Goal: Task Accomplishment & Management: Manage account settings

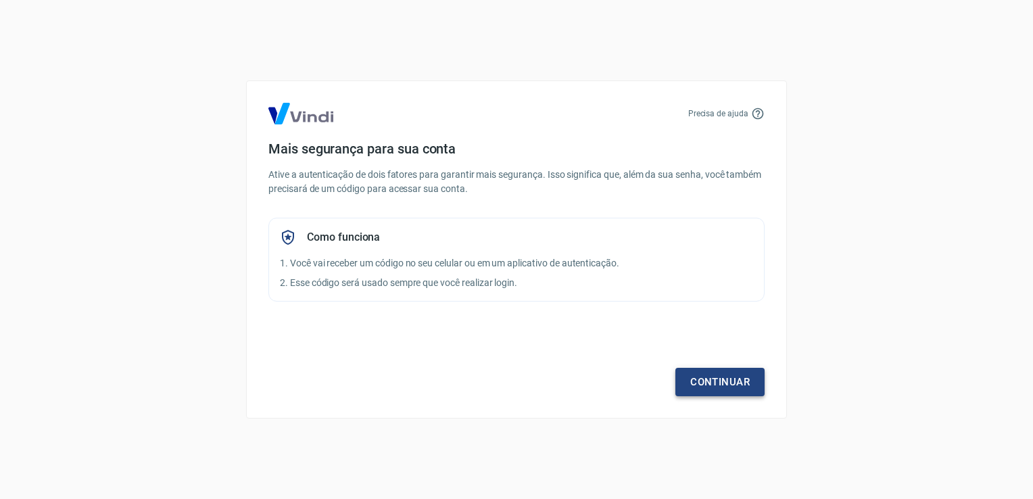
click at [702, 391] on link "Continuar" at bounding box center [720, 382] width 89 height 28
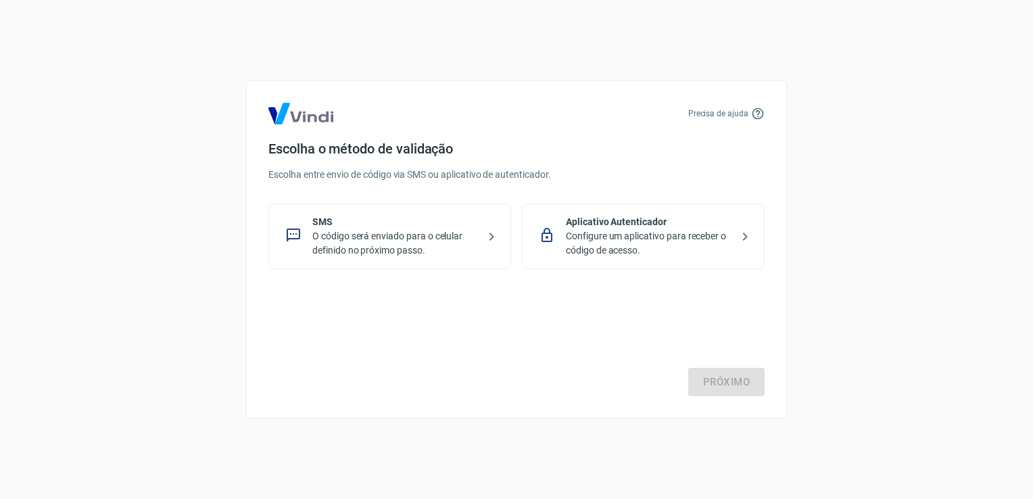
click at [659, 242] on p "Configure um aplicativo para receber o código de acesso." at bounding box center [649, 243] width 166 height 28
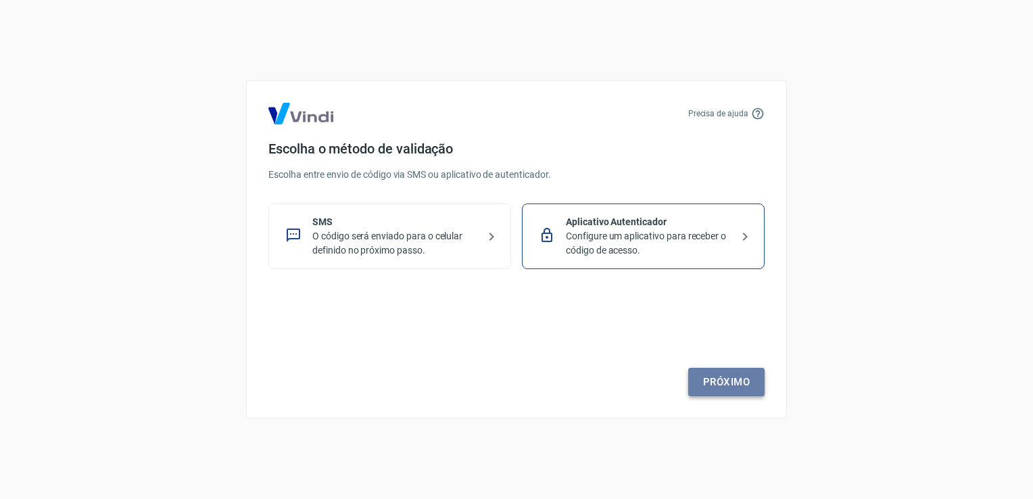
click at [736, 383] on link "Próximo" at bounding box center [727, 382] width 76 height 28
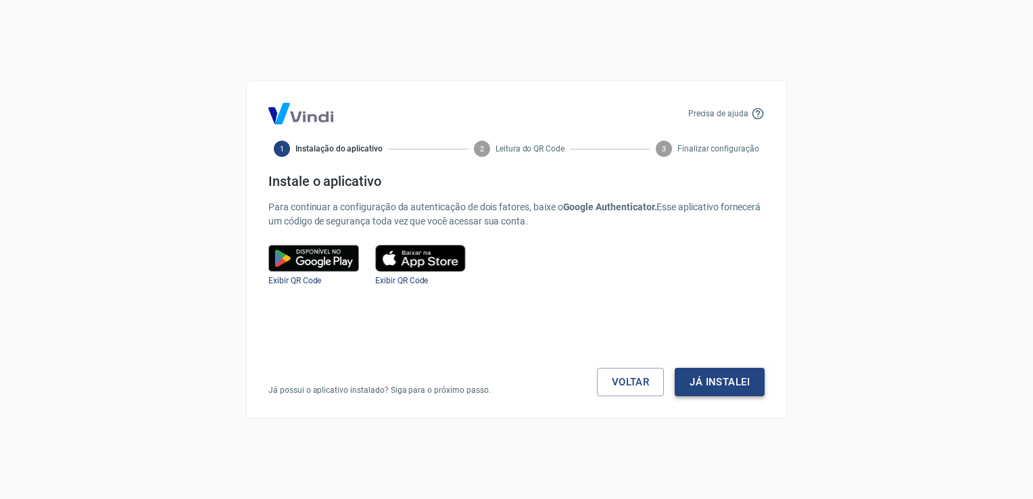
click at [732, 380] on button "Já instalei" at bounding box center [720, 382] width 90 height 28
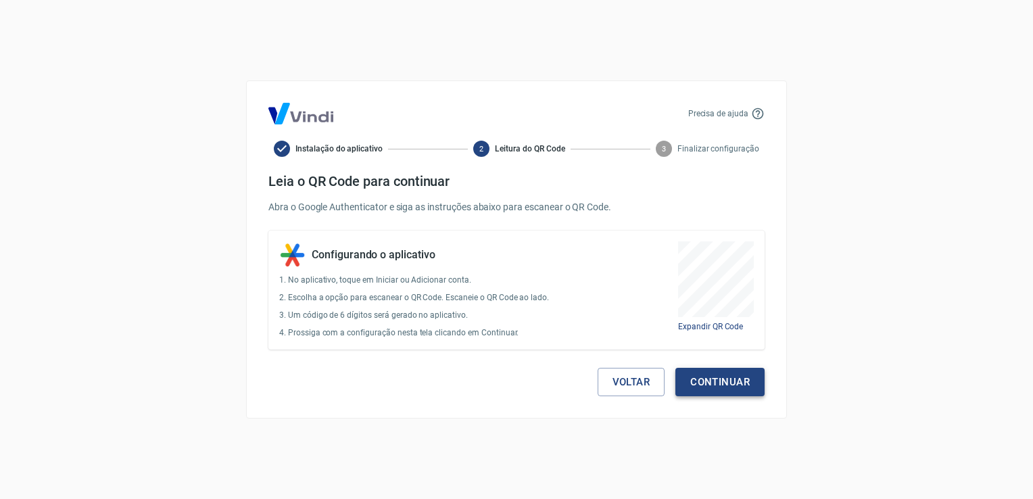
click at [734, 396] on button "Continuar" at bounding box center [720, 382] width 89 height 28
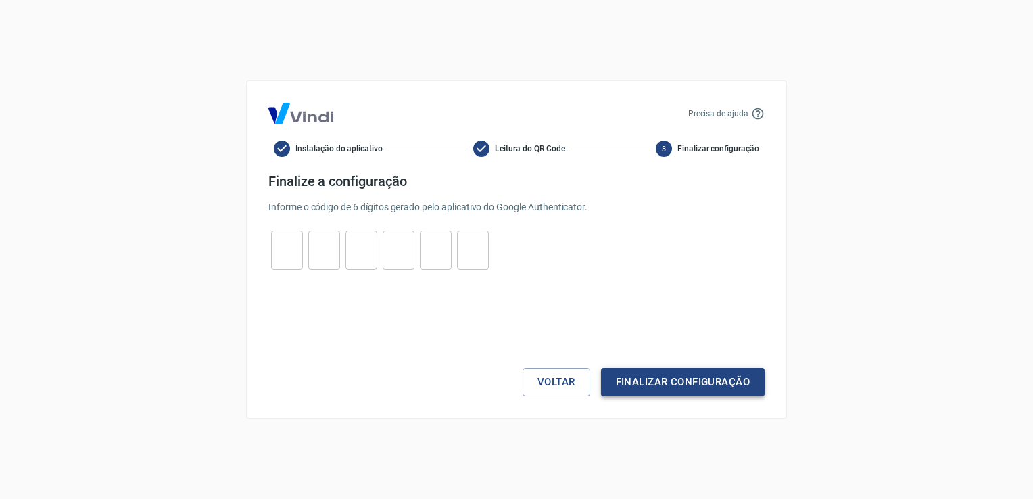
click at [736, 385] on button "Finalizar configuração" at bounding box center [683, 382] width 164 height 28
click at [369, 303] on form "Finalize a configuração Informe o código de 6 dígitos gerado pelo aplicativo do…" at bounding box center [517, 284] width 496 height 223
click at [279, 250] on input "tel" at bounding box center [287, 250] width 32 height 29
type input "3"
type input "1"
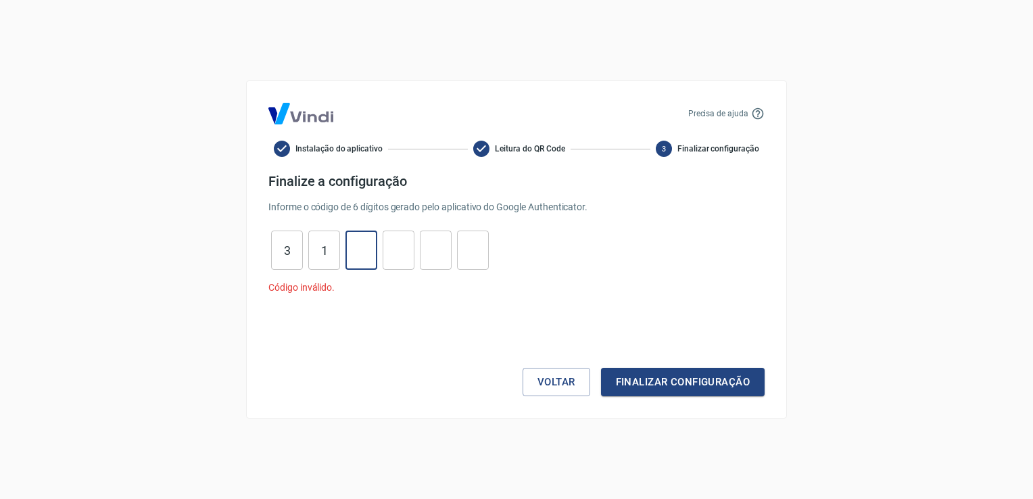
type input "5"
type input "2"
type input "9"
type input "4"
click at [601, 368] on button "Finalizar configuração" at bounding box center [683, 382] width 164 height 28
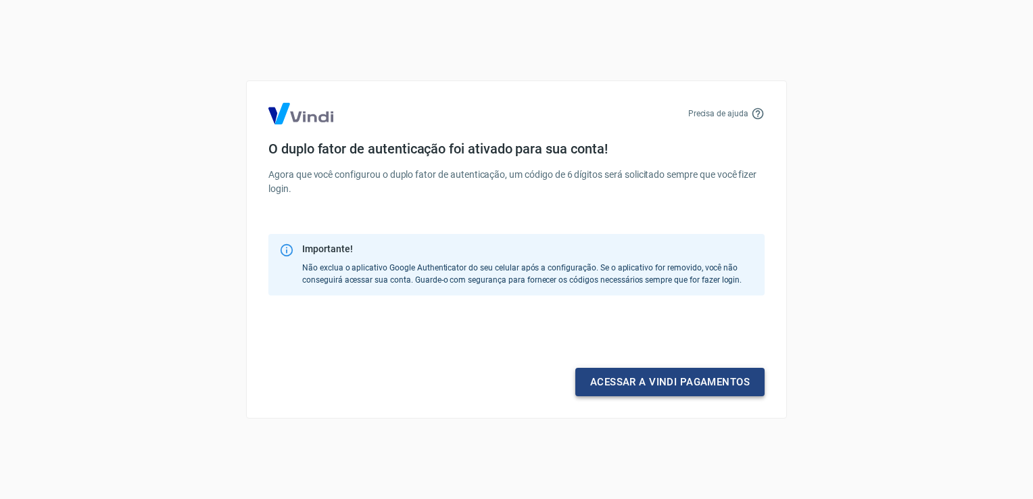
click at [691, 384] on link "Acessar a Vindi pagamentos" at bounding box center [670, 382] width 189 height 28
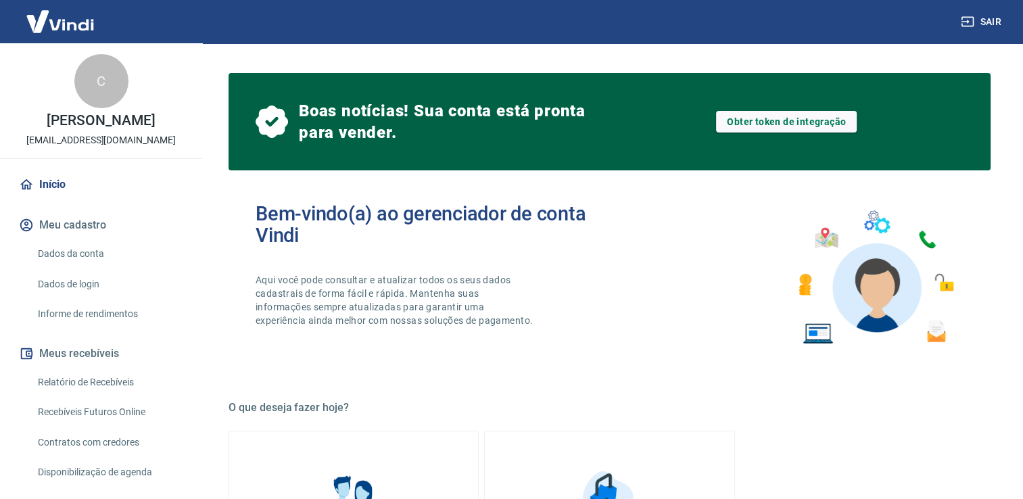
scroll to position [180, 0]
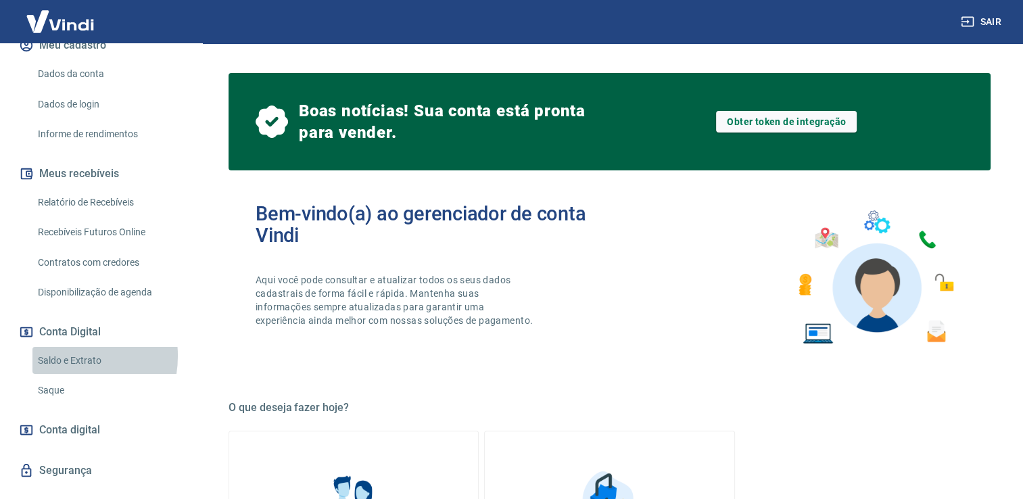
click at [65, 370] on link "Saldo e Extrato" at bounding box center [109, 361] width 154 height 28
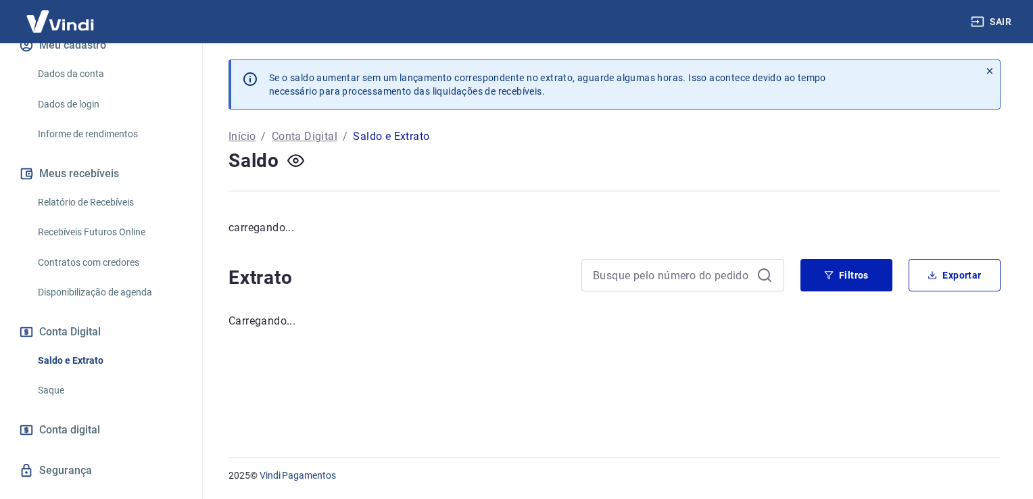
click at [290, 164] on icon "button" at bounding box center [295, 160] width 17 height 13
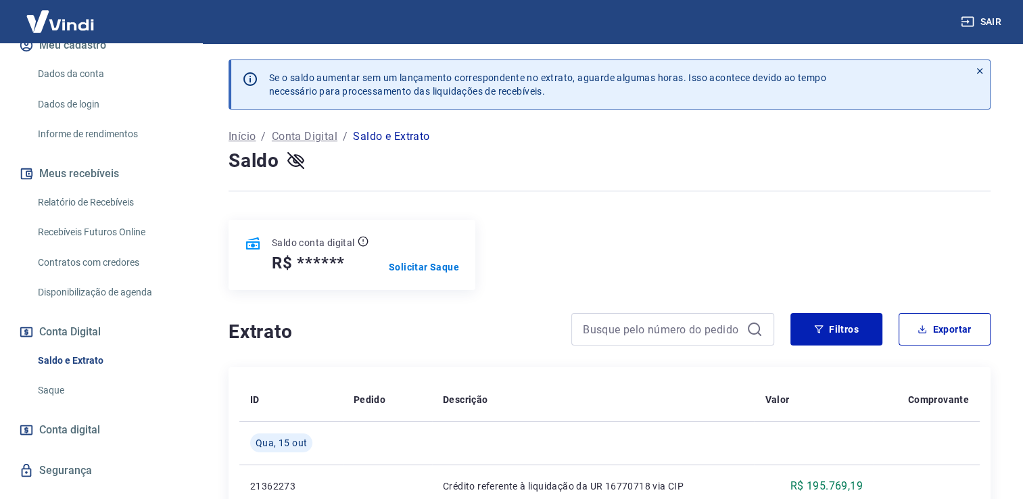
scroll to position [180, 0]
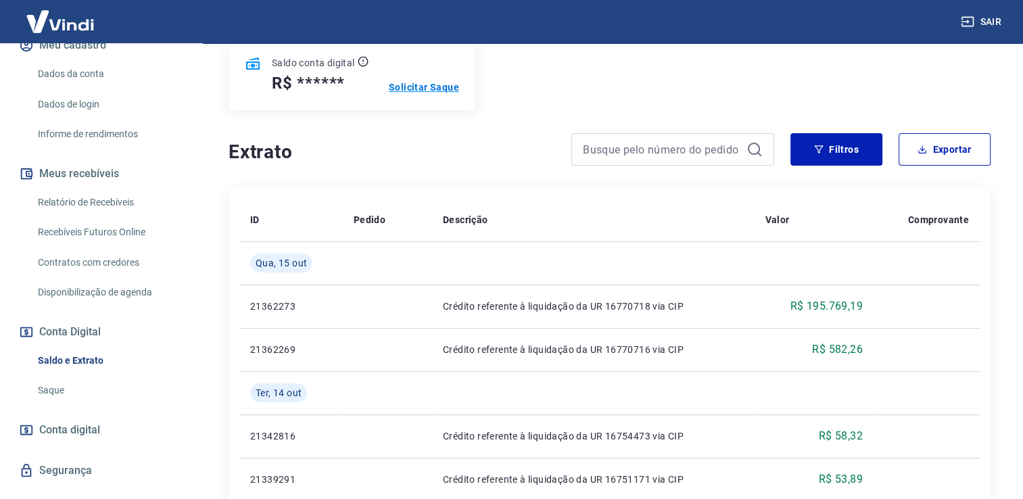
click at [409, 88] on p "Solicitar Saque" at bounding box center [424, 87] width 70 height 14
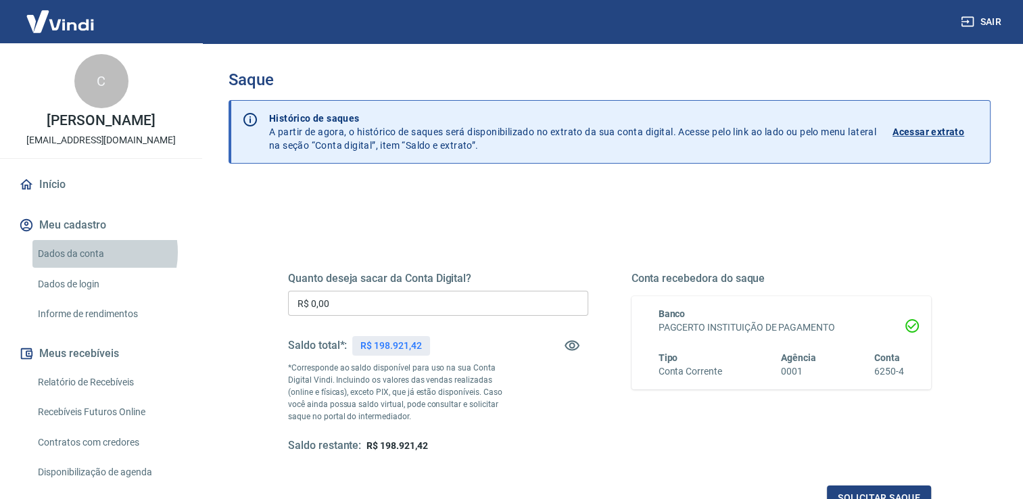
click at [87, 266] on link "Dados da conta" at bounding box center [109, 254] width 154 height 28
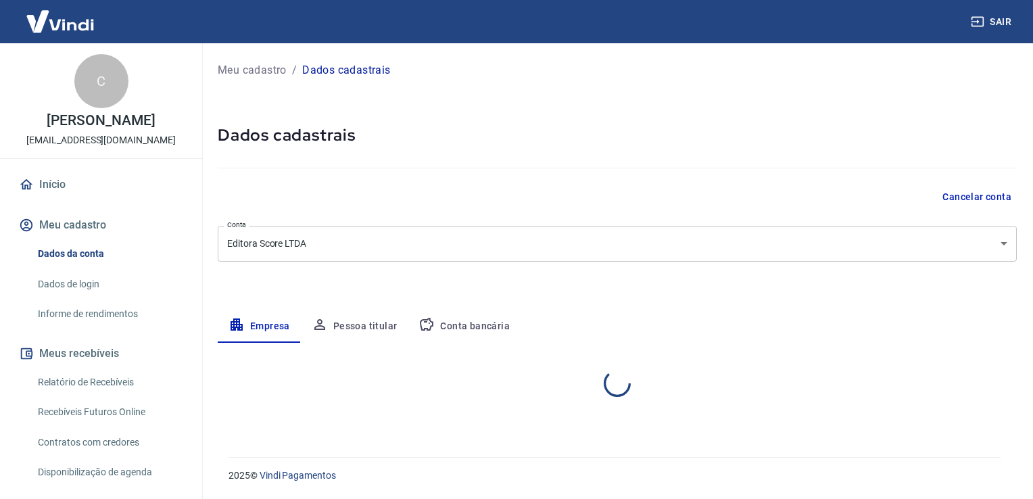
select select "SP"
select select "business"
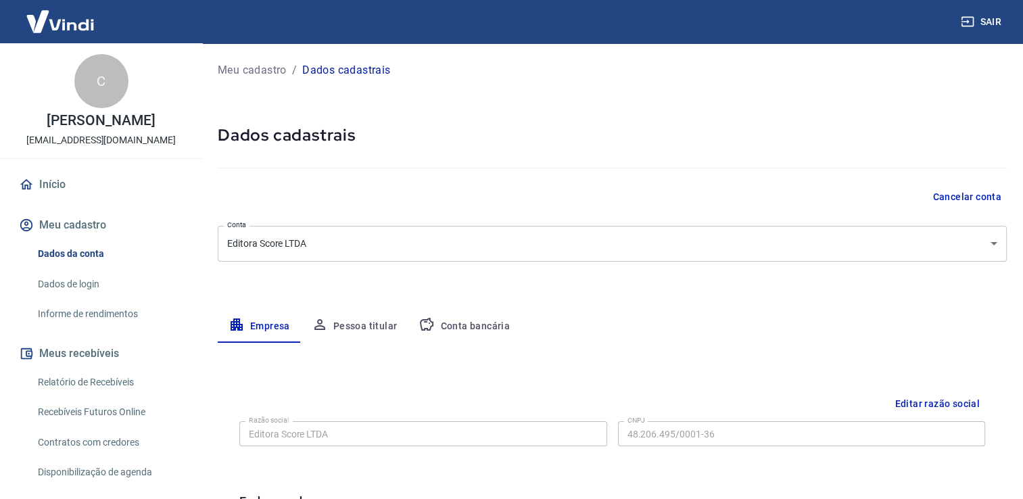
click at [467, 323] on button "Conta bancária" at bounding box center [464, 326] width 113 height 32
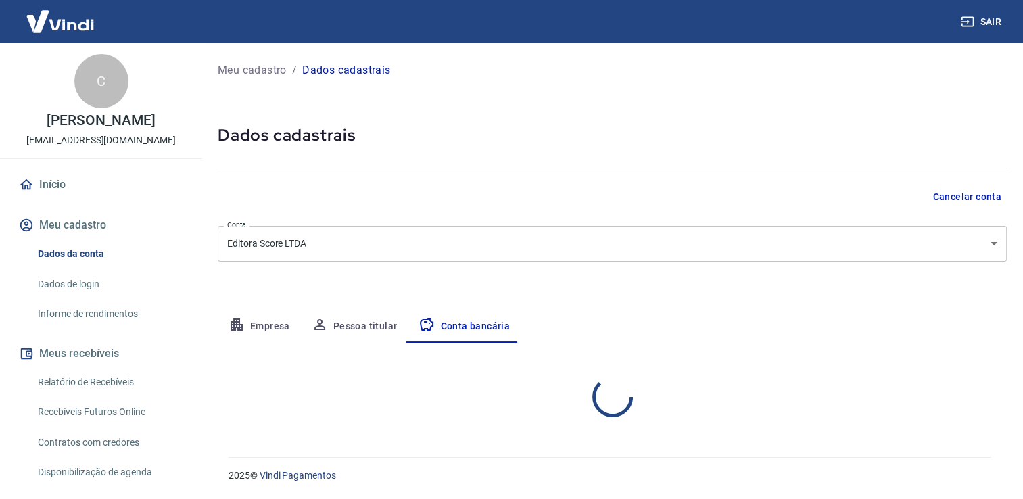
select select "1"
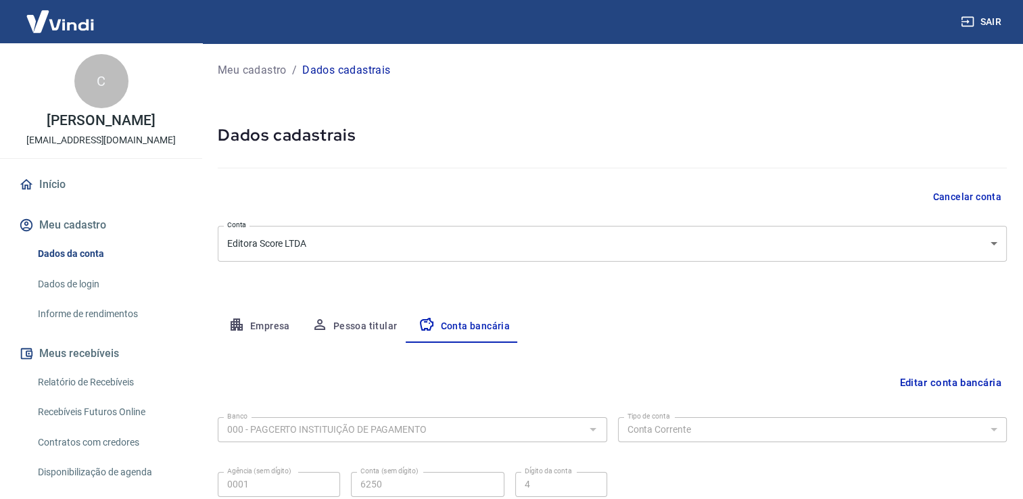
scroll to position [116, 0]
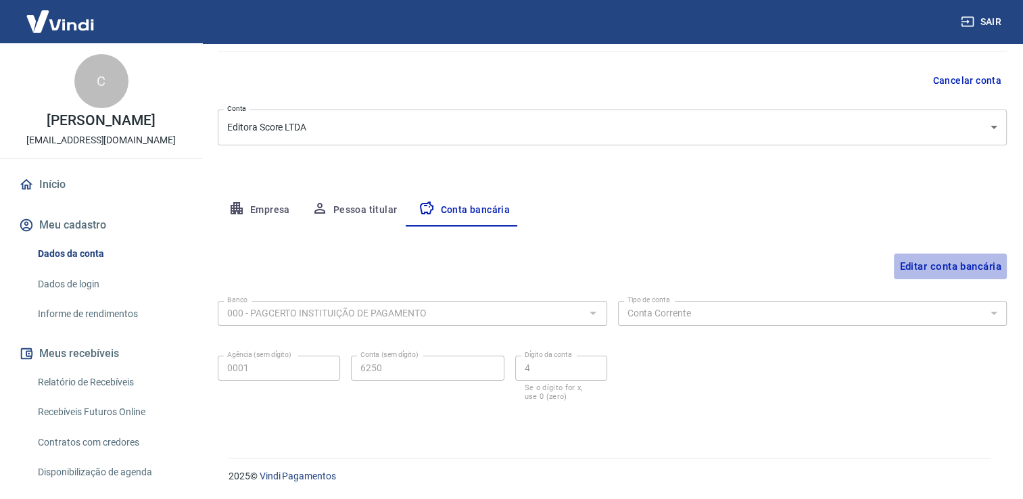
click at [979, 264] on button "Editar conta bancária" at bounding box center [950, 267] width 113 height 26
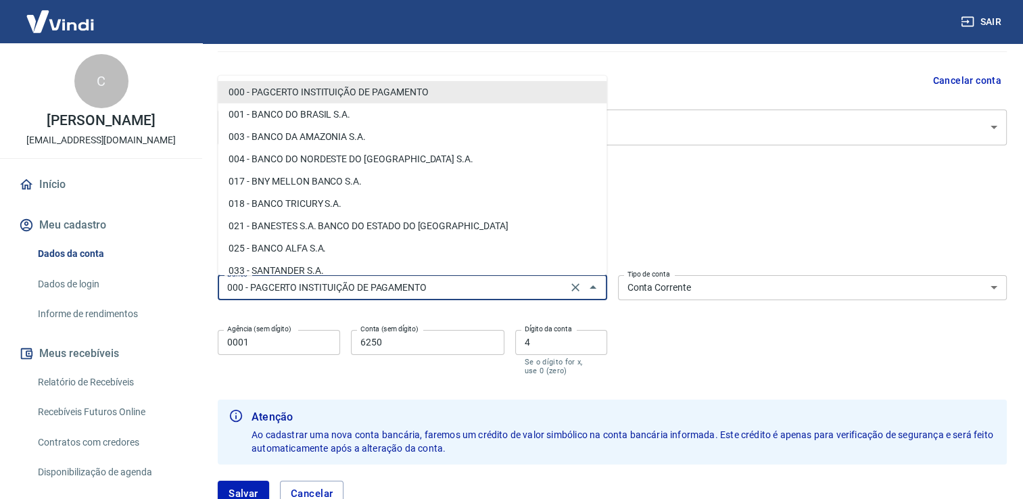
click at [389, 287] on input "000 - PAGCERTO INSTITUIÇÃO DE PAGAMENTO" at bounding box center [393, 287] width 342 height 17
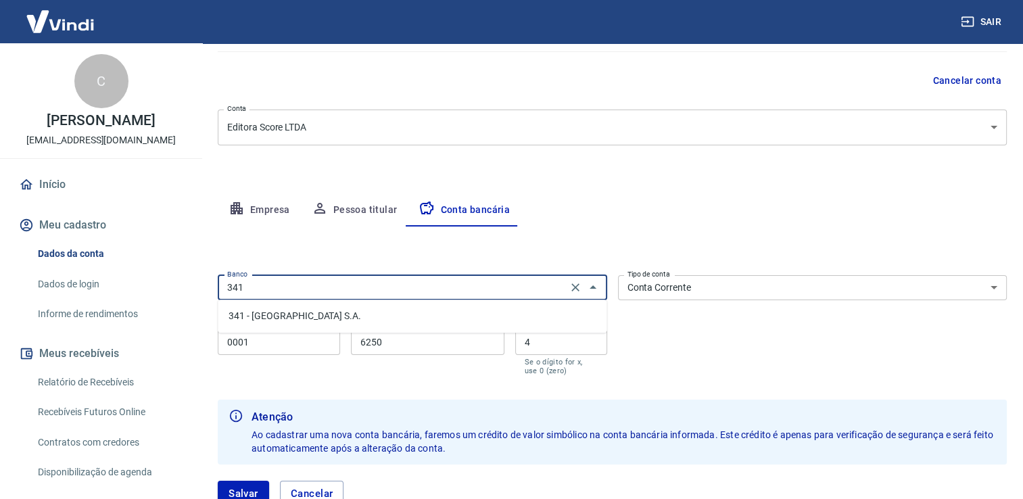
click at [340, 312] on li "341 - [GEOGRAPHIC_DATA] S.A." at bounding box center [412, 316] width 389 height 22
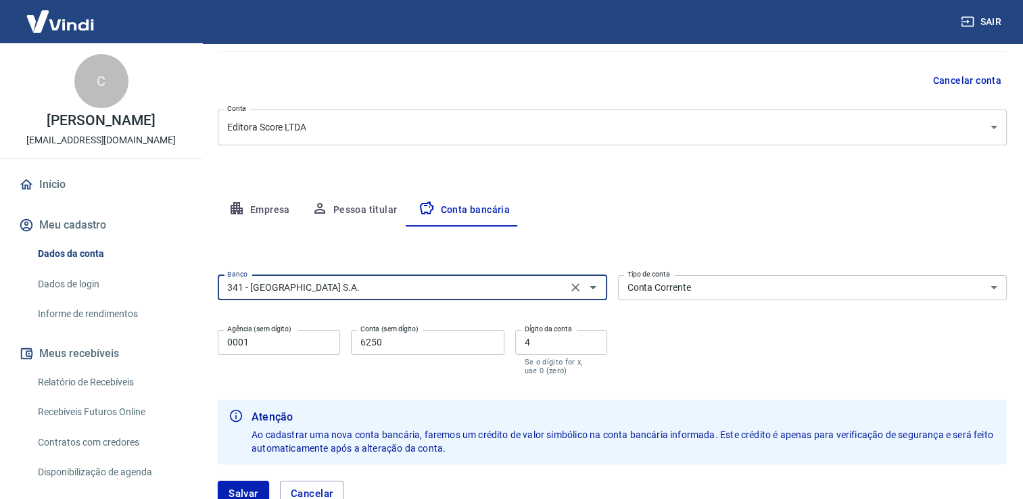
type input "341 - [GEOGRAPHIC_DATA] S.A."
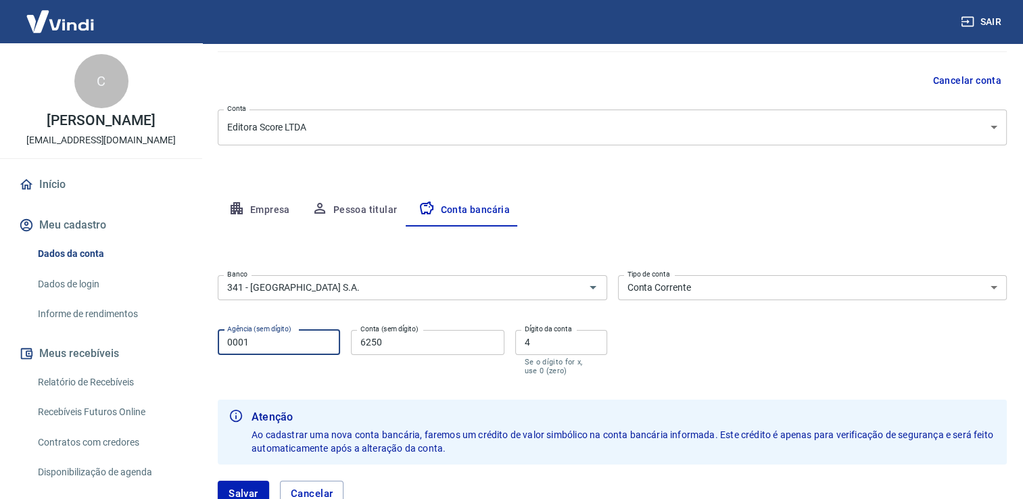
drag, startPoint x: 271, startPoint y: 336, endPoint x: 189, endPoint y: 332, distance: 81.9
click at [189, 332] on div "Sair C [PERSON_NAME] Abicair [EMAIL_ADDRESS][DOMAIN_NAME] Início Meu cadastro D…" at bounding box center [511, 133] width 1023 height 499
type input "0758"
drag, startPoint x: 325, startPoint y: 346, endPoint x: 310, endPoint y: 346, distance: 15.6
click at [310, 346] on div "Agência (sem dígito) 0758 Agência (sem dígito) Conta (sem dígito) 6250 Conta (s…" at bounding box center [413, 351] width 390 height 53
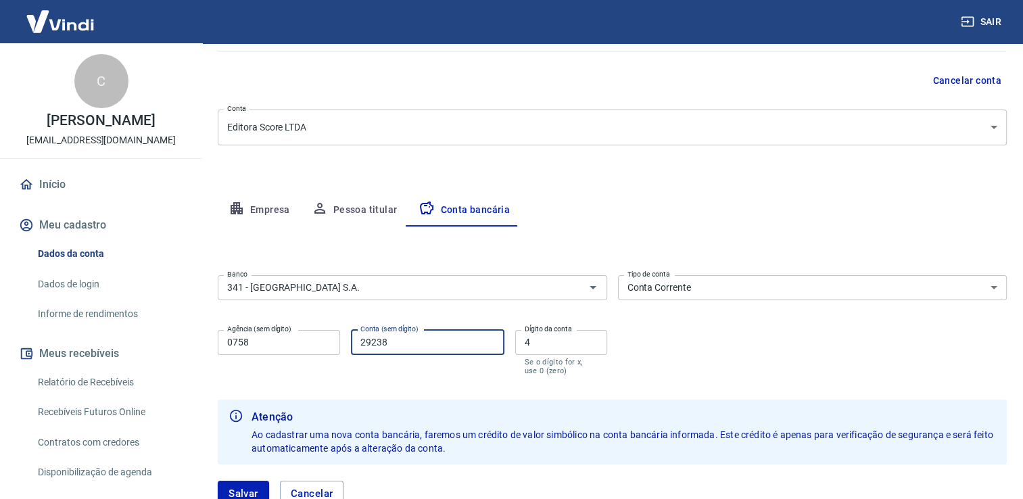
type input "29238"
drag, startPoint x: 496, startPoint y: 340, endPoint x: 489, endPoint y: 340, distance: 7.4
click at [489, 340] on div "Agência (sem dígito) 0758 Agência (sem dígito) Conta (sem dígito) 29238 Conta (…" at bounding box center [413, 351] width 390 height 53
type input "7"
click at [818, 356] on div "Banco 341 - ITAÚ UNIBANCO S.A. Banco Tipo de conta Conta Corrente Conta Poupanç…" at bounding box center [612, 324] width 789 height 108
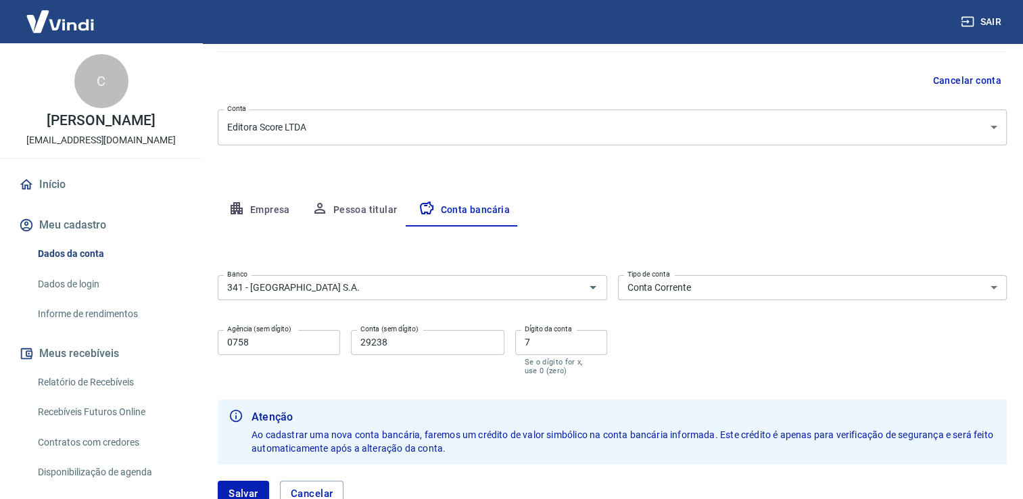
click at [818, 356] on div "Banco 341 - ITAÚ UNIBANCO S.A. Banco Tipo de conta Conta Corrente Conta Poupanç…" at bounding box center [612, 324] width 789 height 108
click at [249, 494] on button "Salvar" at bounding box center [243, 494] width 51 height 26
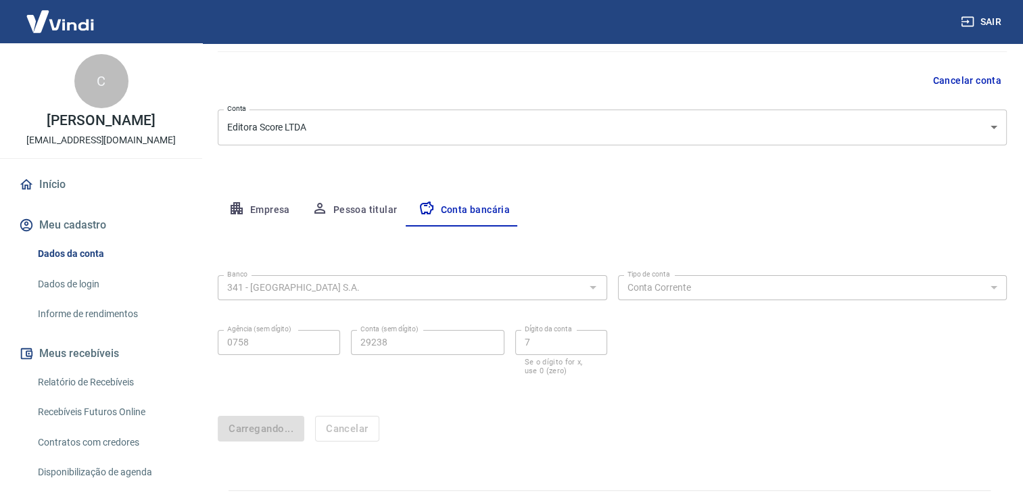
scroll to position [0, 0]
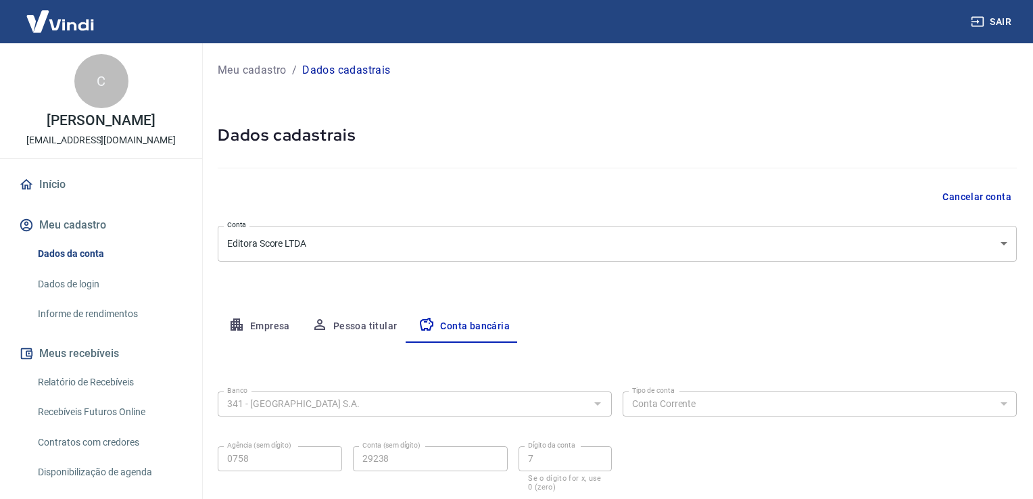
select select "1"
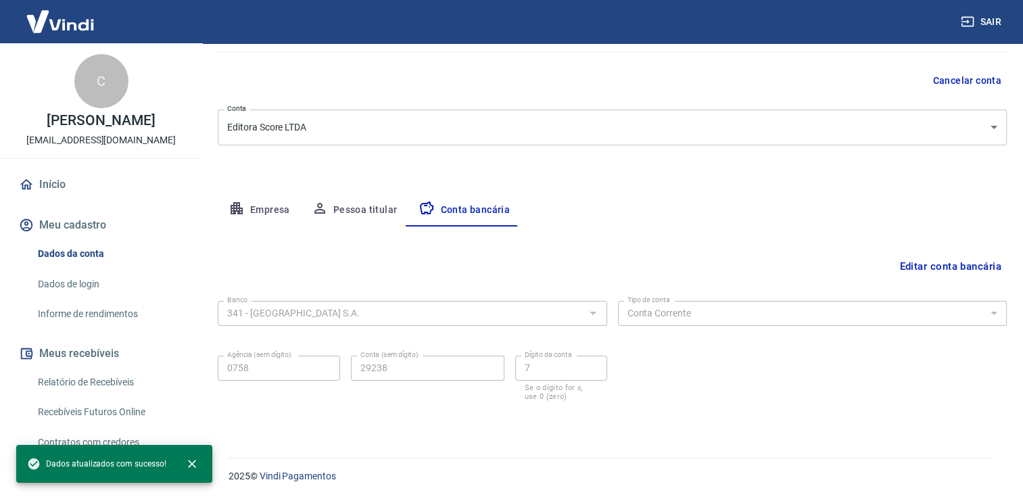
scroll to position [180, 0]
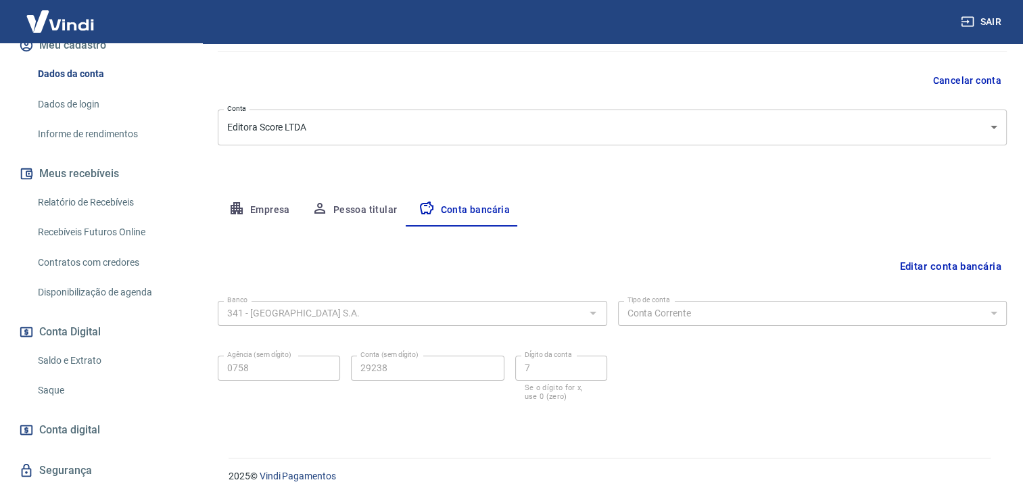
drag, startPoint x: 57, startPoint y: 373, endPoint x: 93, endPoint y: 374, distance: 36.5
click at [57, 373] on link "Saldo e Extrato" at bounding box center [109, 361] width 154 height 28
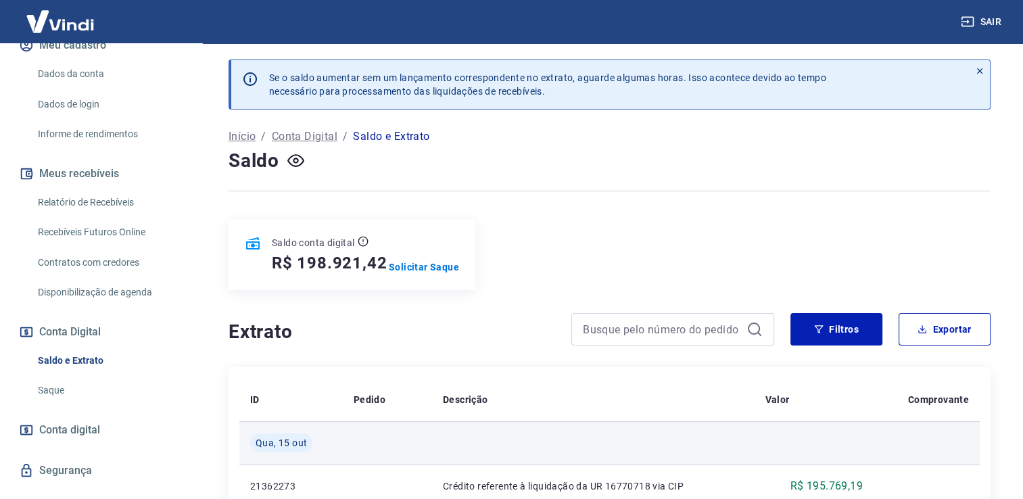
scroll to position [180, 0]
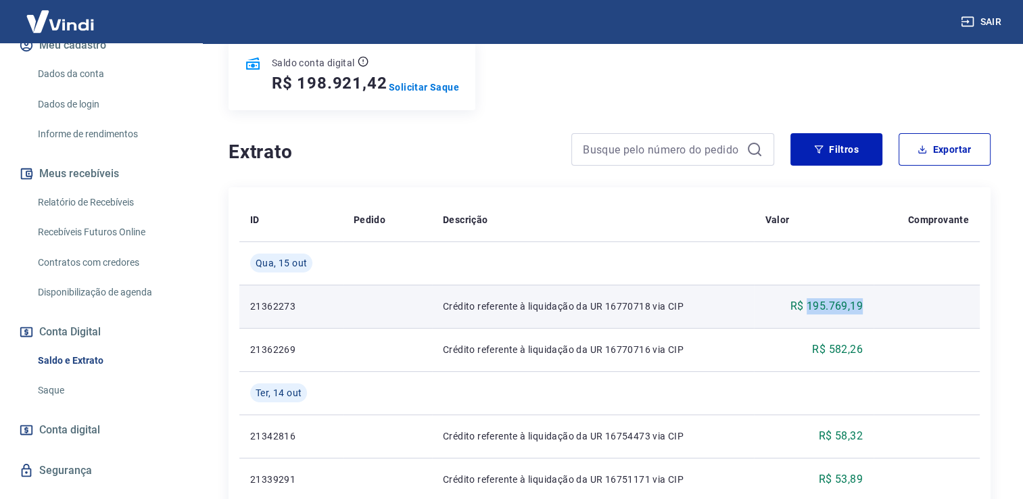
drag, startPoint x: 808, startPoint y: 302, endPoint x: 866, endPoint y: 302, distance: 57.5
click at [866, 302] on td "R$ 195.769,19" at bounding box center [813, 306] width 119 height 43
copy p "195.769,19"
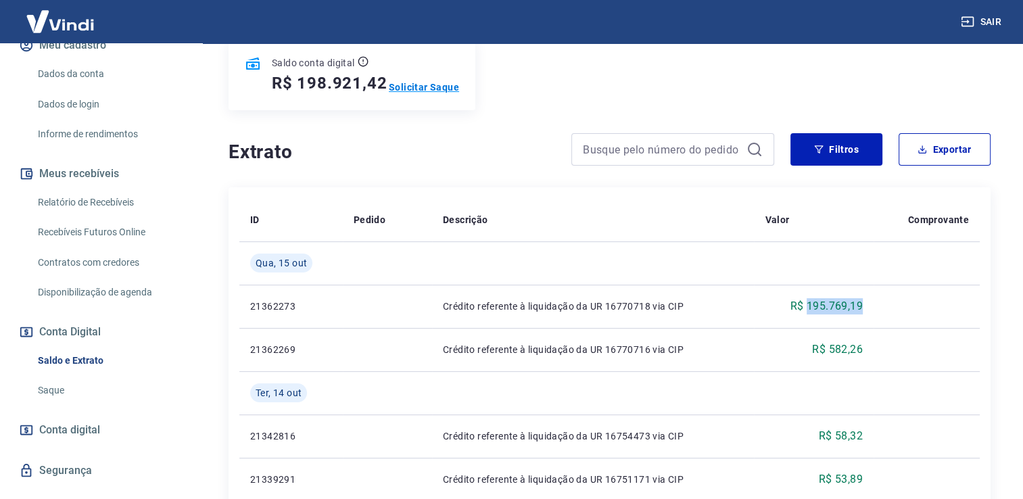
click at [449, 89] on p "Solicitar Saque" at bounding box center [424, 87] width 70 height 14
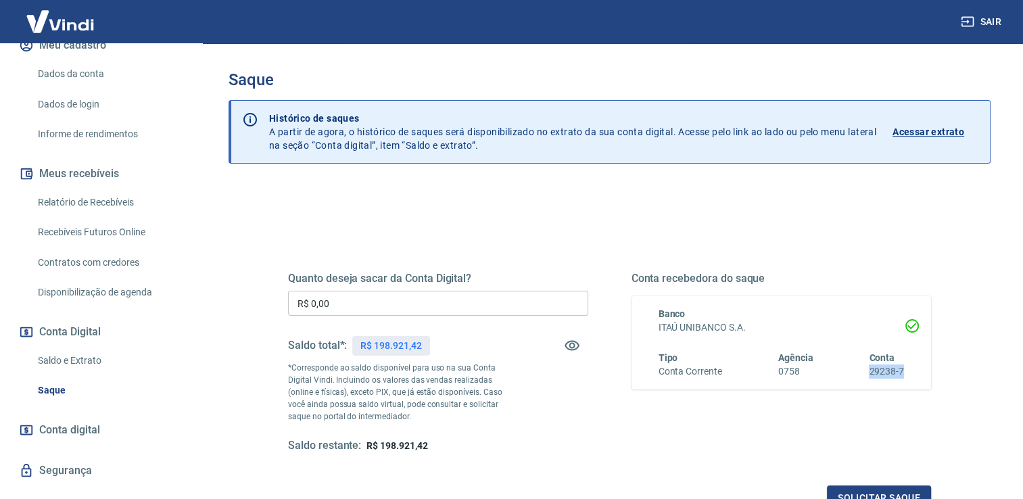
drag, startPoint x: 902, startPoint y: 371, endPoint x: 868, endPoint y: 371, distance: 33.1
click at [868, 371] on div "Tipo Conta Corrente Agência 0758 Conta 29238-7" at bounding box center [782, 365] width 246 height 28
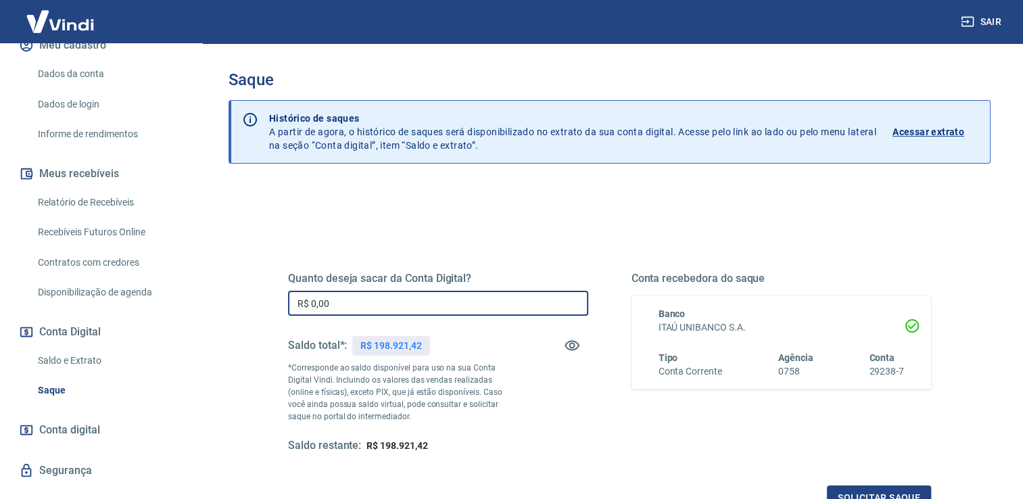
drag, startPoint x: 326, startPoint y: 307, endPoint x: 273, endPoint y: 303, distance: 52.9
click at [273, 303] on div "Quanto deseja sacar da Conta Digital? R$ 0,00 ​ Saldo total*: R$ 198.921,42 *Co…" at bounding box center [610, 369] width 676 height 314
paste input "195.769,19"
type input "R$ 195.769,19"
click at [600, 420] on div "Quanto deseja sacar da Conta Digital? R$ 195.769,19 ​ Saldo total*: R$ 198.921,…" at bounding box center [609, 362] width 643 height 181
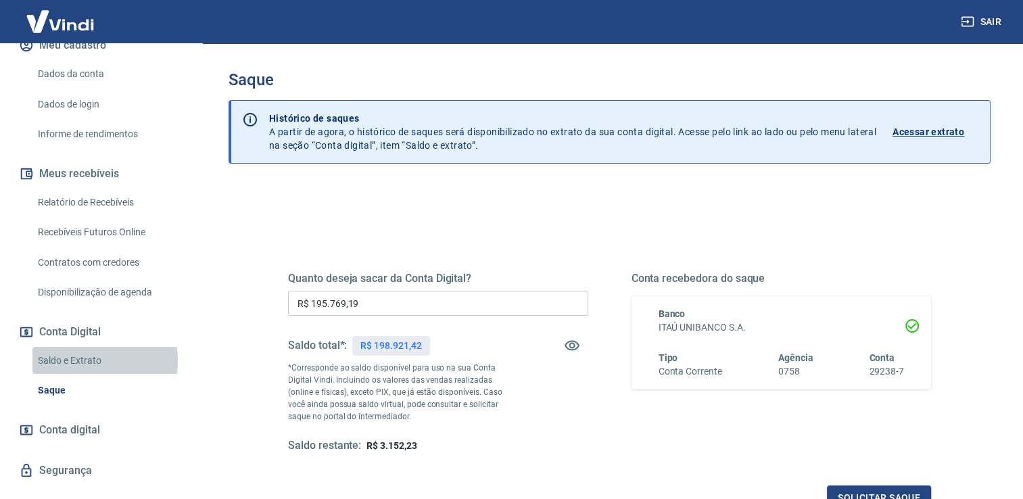
click at [74, 375] on link "Saldo e Extrato" at bounding box center [109, 361] width 154 height 28
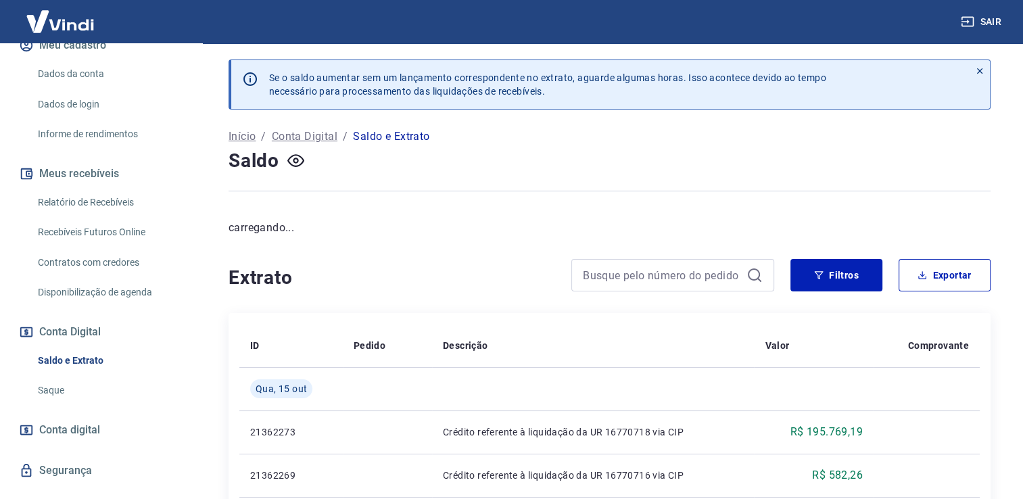
scroll to position [180, 0]
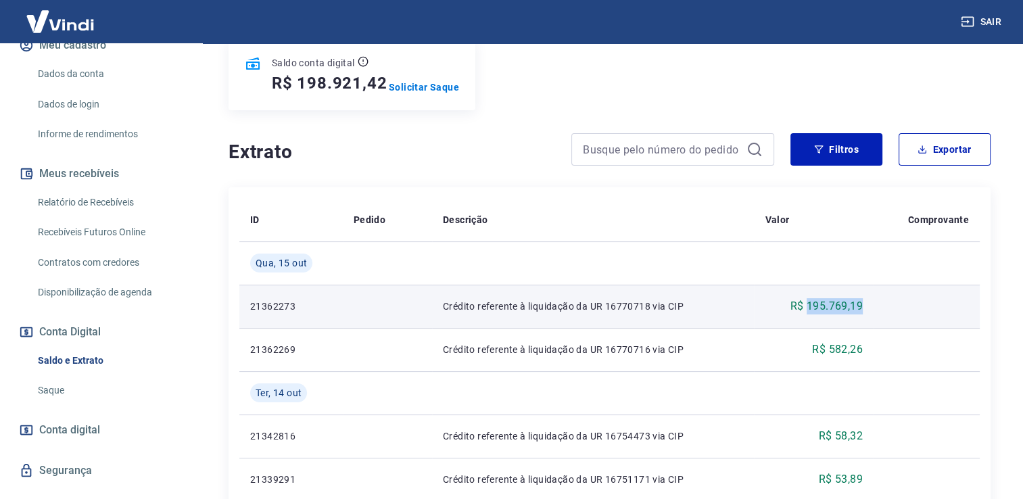
drag, startPoint x: 807, startPoint y: 306, endPoint x: 863, endPoint y: 301, distance: 56.3
click at [863, 301] on td "R$ 195.769,19" at bounding box center [813, 306] width 119 height 43
click at [666, 307] on p "Crédito referente à liquidação da UR 16770718 via CIP" at bounding box center [593, 307] width 301 height 14
drag, startPoint x: 808, startPoint y: 304, endPoint x: 861, endPoint y: 304, distance: 53.4
click at [861, 304] on p "R$ 195.769,19" at bounding box center [827, 306] width 72 height 16
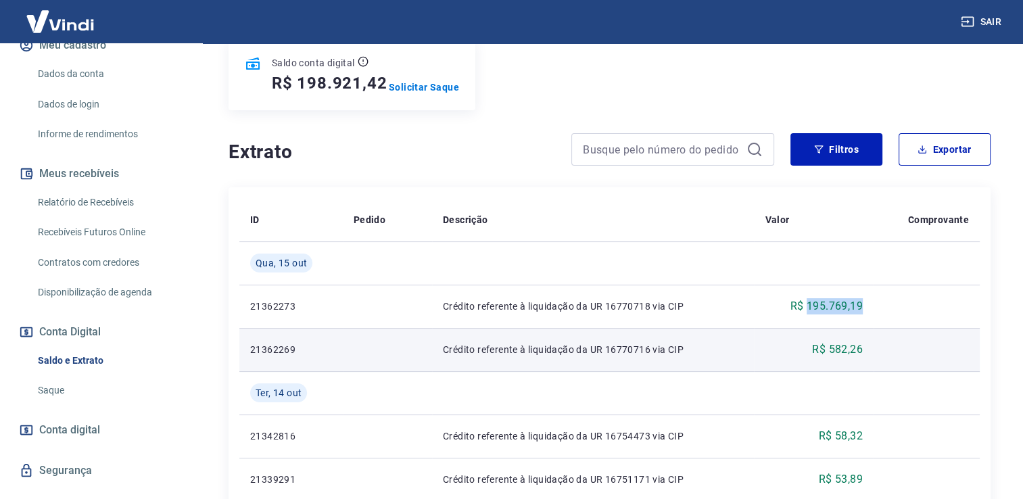
scroll to position [360, 0]
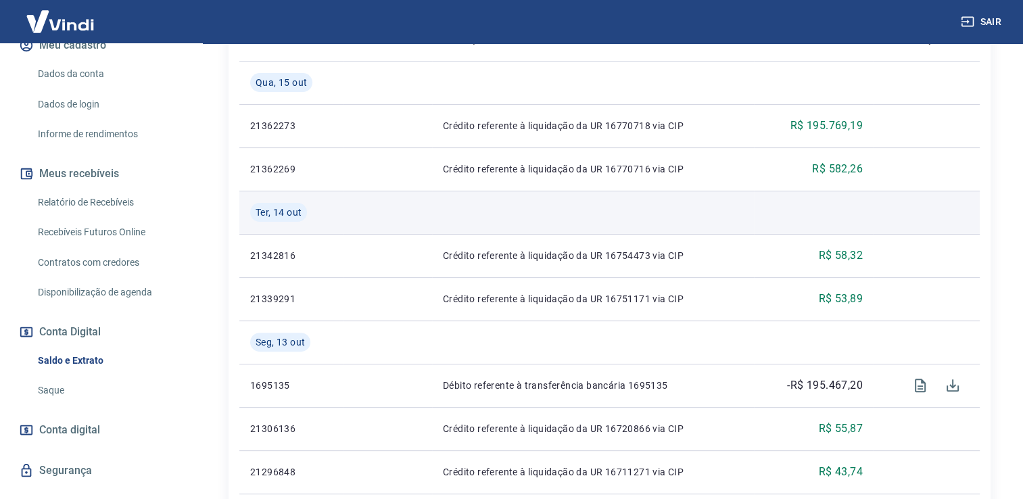
click at [906, 220] on td at bounding box center [927, 212] width 106 height 43
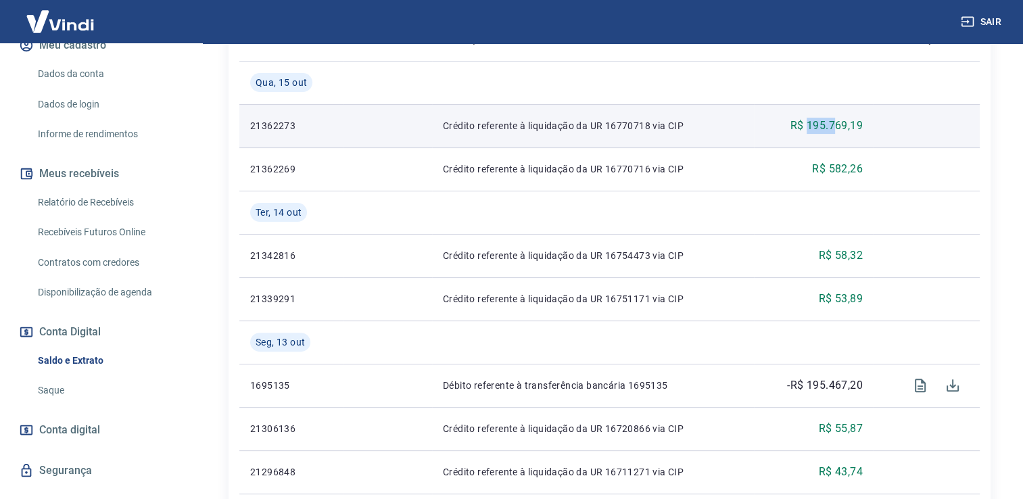
drag, startPoint x: 808, startPoint y: 130, endPoint x: 839, endPoint y: 129, distance: 30.5
click at [839, 129] on p "R$ 195.769,19" at bounding box center [827, 126] width 72 height 16
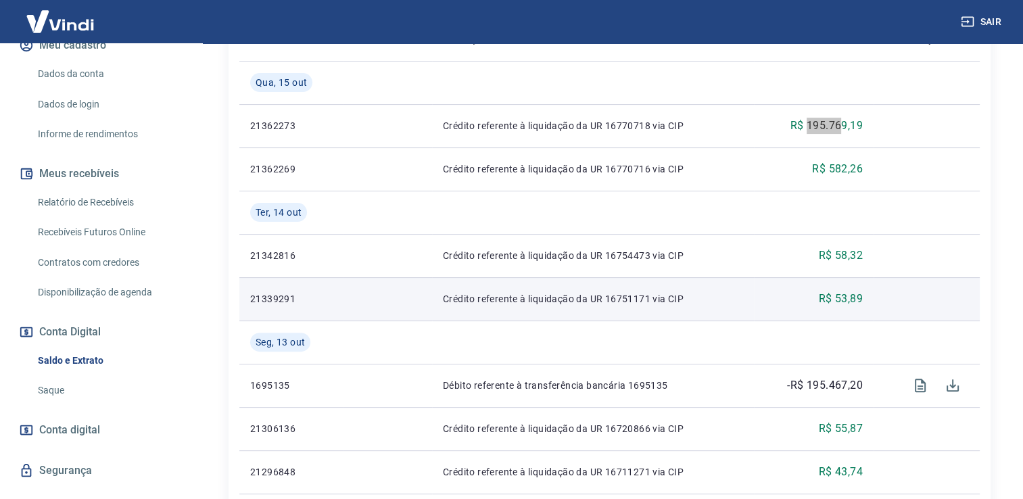
scroll to position [0, 0]
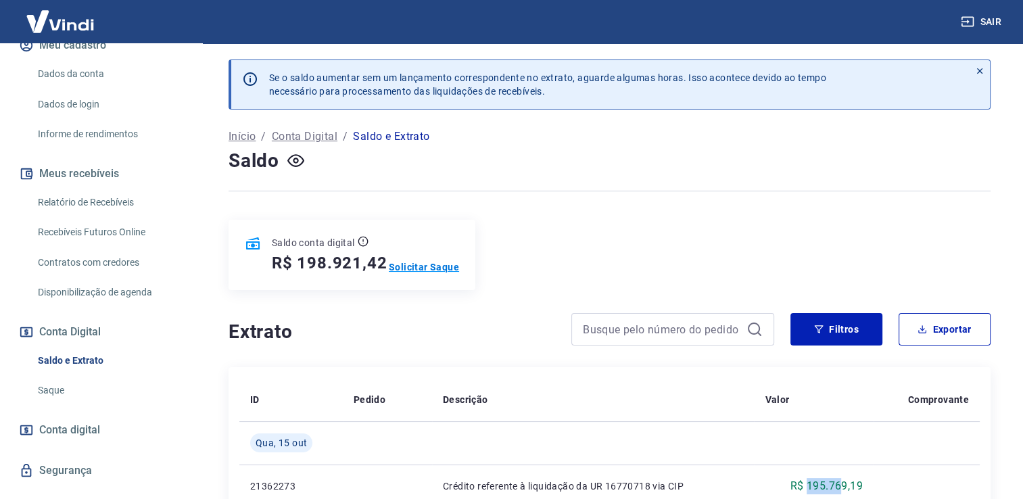
click at [441, 269] on p "Solicitar Saque" at bounding box center [424, 267] width 70 height 14
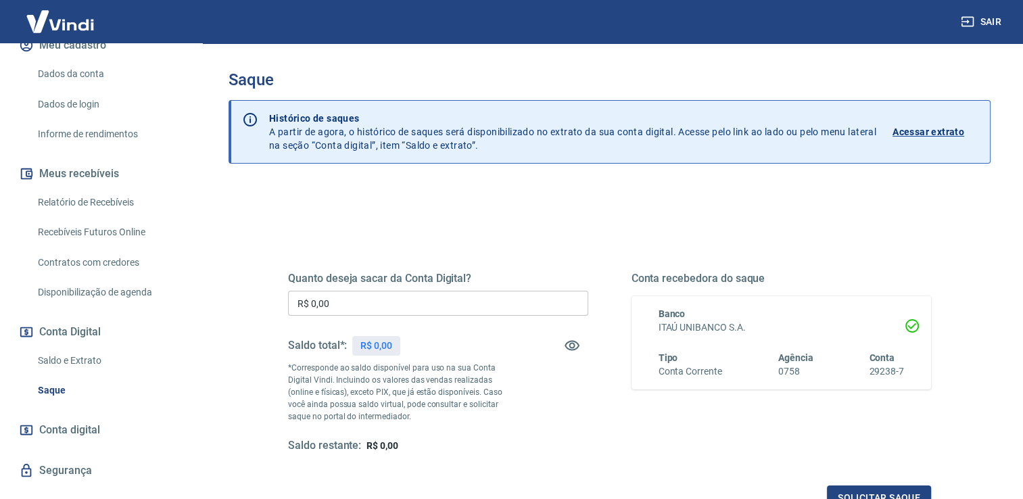
drag, startPoint x: 387, startPoint y: 302, endPoint x: 250, endPoint y: 302, distance: 136.6
click at [250, 302] on div "Quanto deseja sacar da Conta Digital? R$ 0,00 ​ Saldo total*: R$ 0,00 *Correspo…" at bounding box center [610, 427] width 762 height 484
paste input "195.477,2"
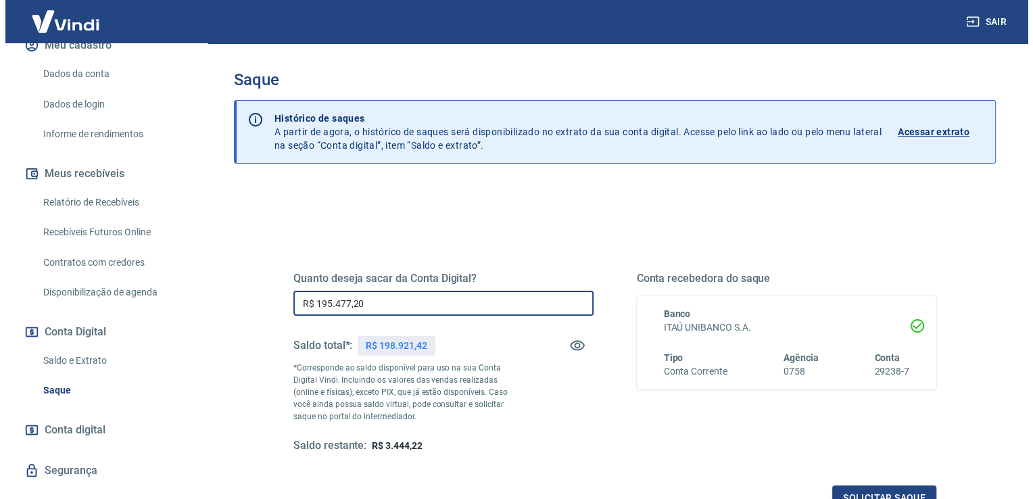
scroll to position [168, 0]
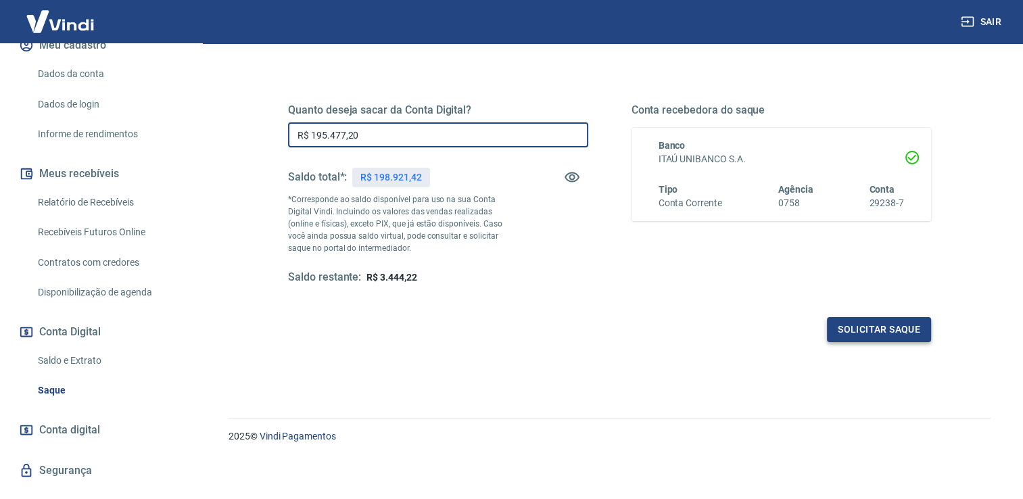
type input "R$ 195.477,20"
click at [879, 326] on button "Solicitar saque" at bounding box center [879, 329] width 104 height 25
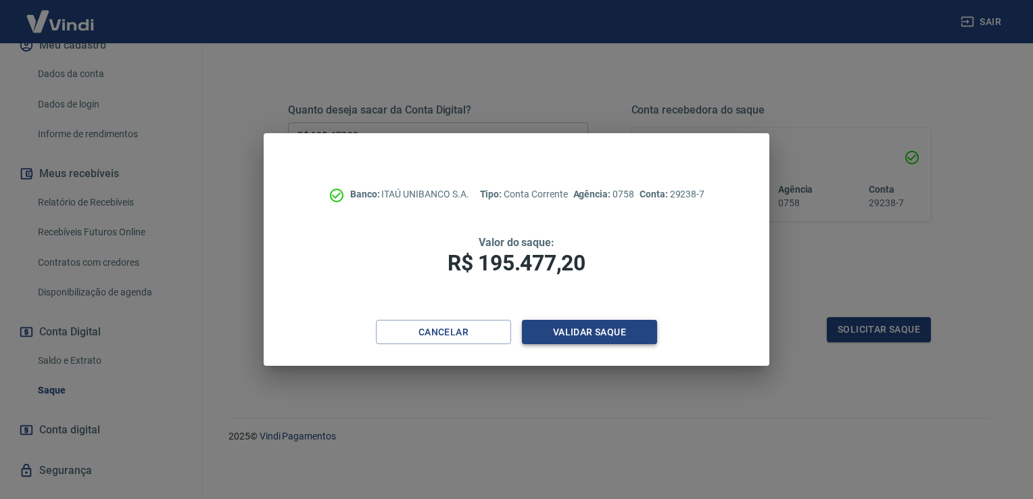
click at [597, 333] on button "Validar saque" at bounding box center [589, 332] width 135 height 25
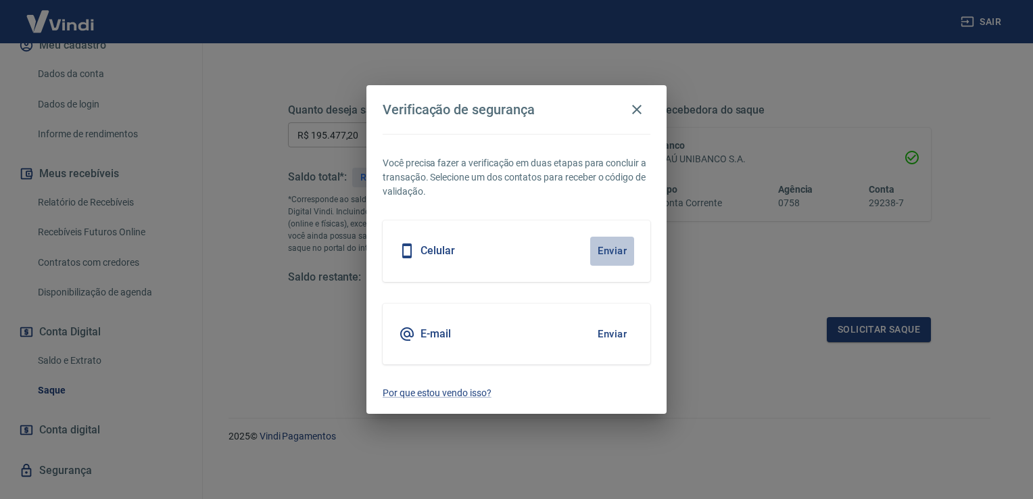
click at [619, 243] on button "Enviar" at bounding box center [612, 251] width 44 height 28
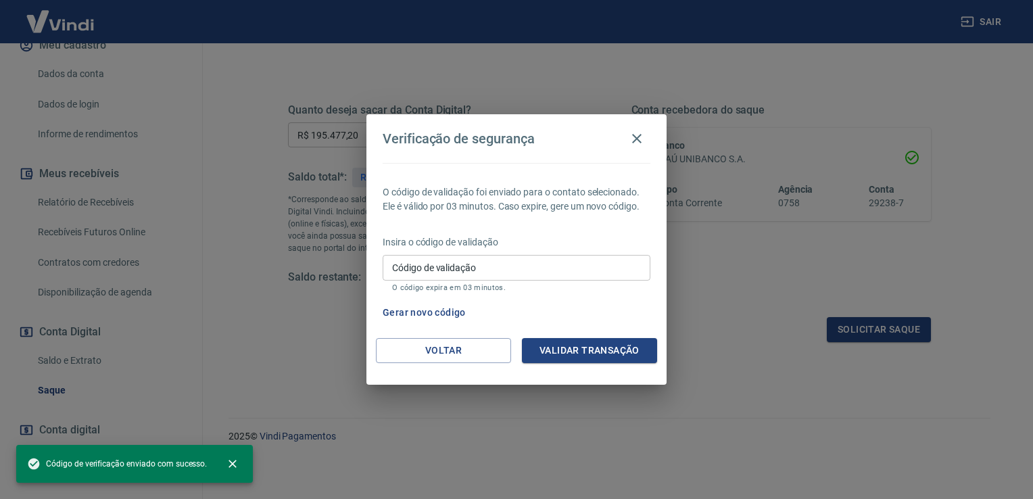
click at [502, 273] on input "Código de validação" at bounding box center [517, 267] width 268 height 25
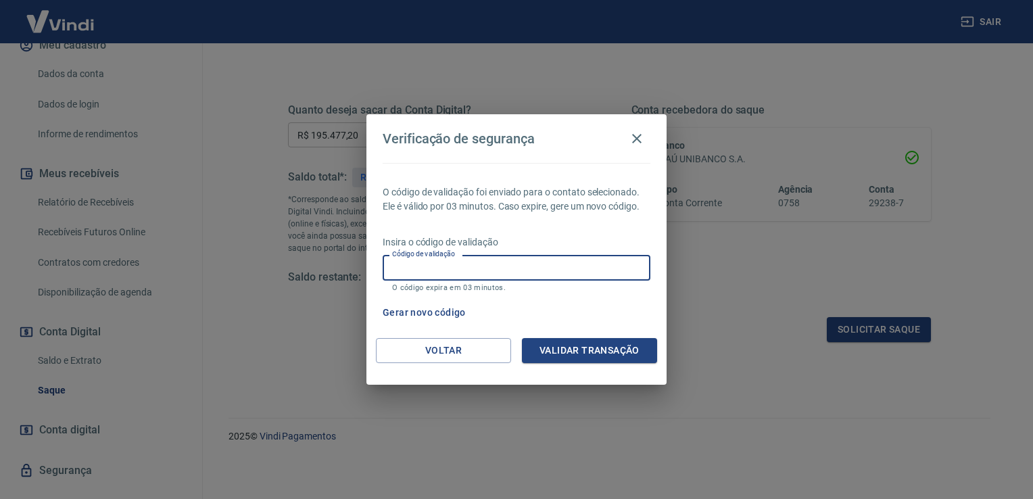
click at [436, 265] on input "Código de validação" at bounding box center [517, 267] width 268 height 25
type input "447945"
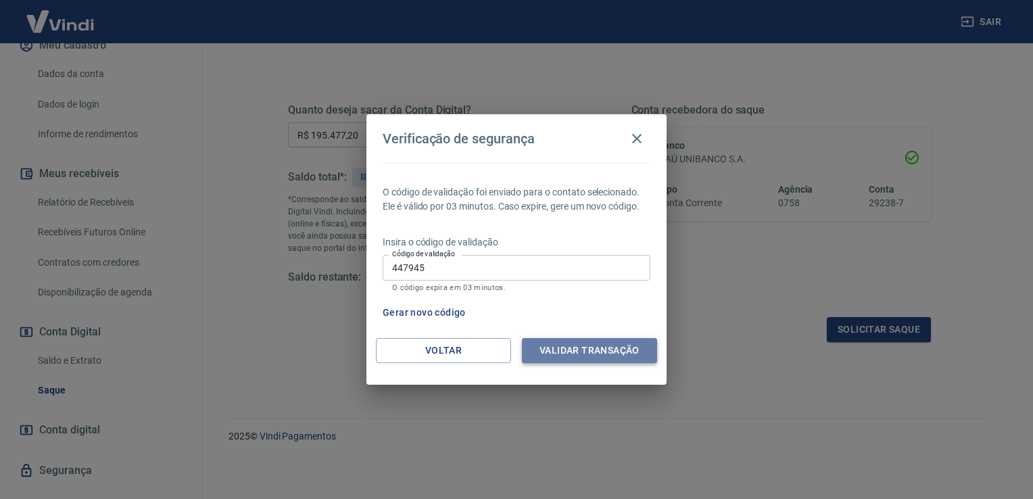
click at [626, 353] on button "Validar transação" at bounding box center [589, 350] width 135 height 25
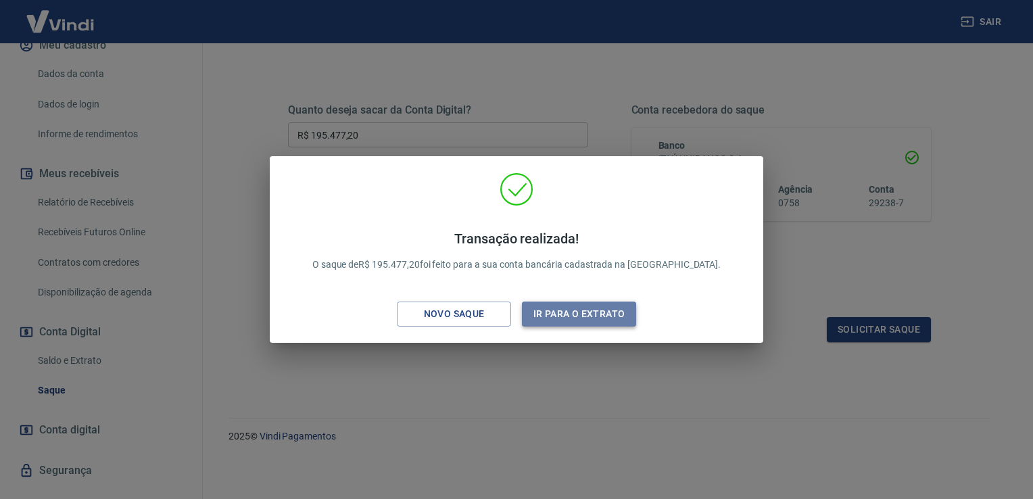
click at [600, 315] on button "Ir para o extrato" at bounding box center [579, 314] width 114 height 25
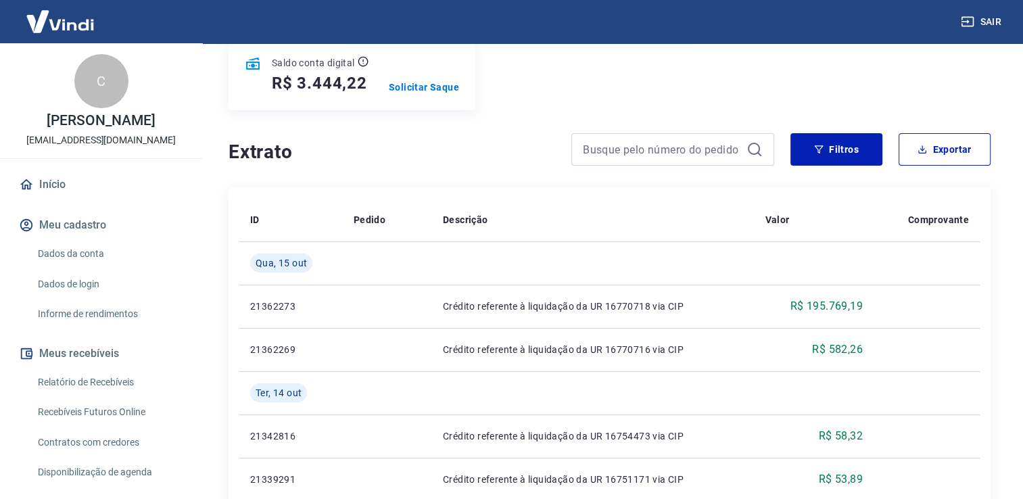
scroll to position [220, 0]
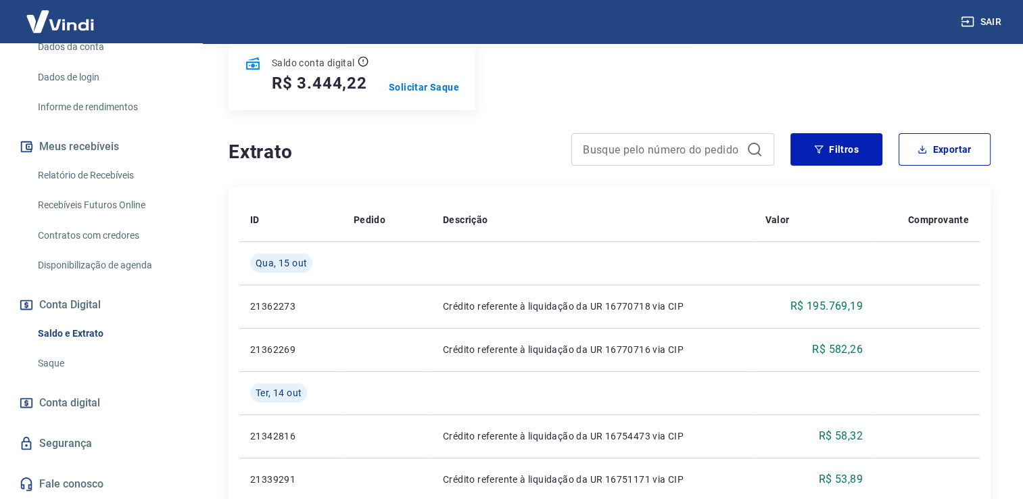
click at [70, 341] on link "Saldo e Extrato" at bounding box center [109, 334] width 154 height 28
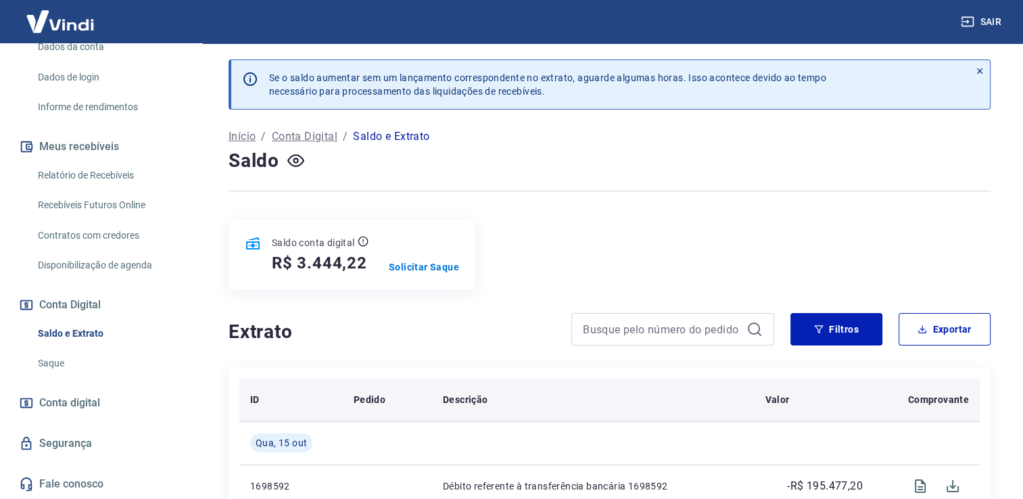
scroll to position [180, 0]
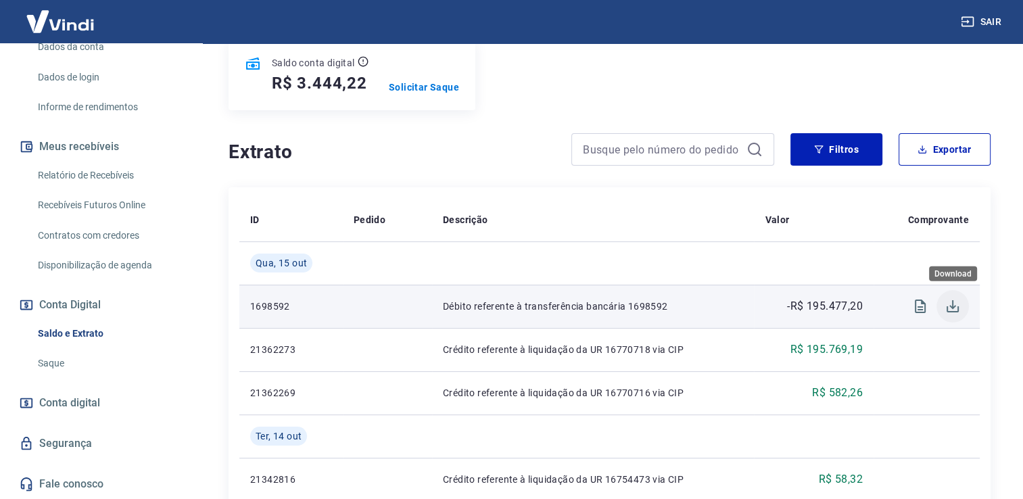
click at [955, 306] on icon "Download" at bounding box center [953, 306] width 12 height 12
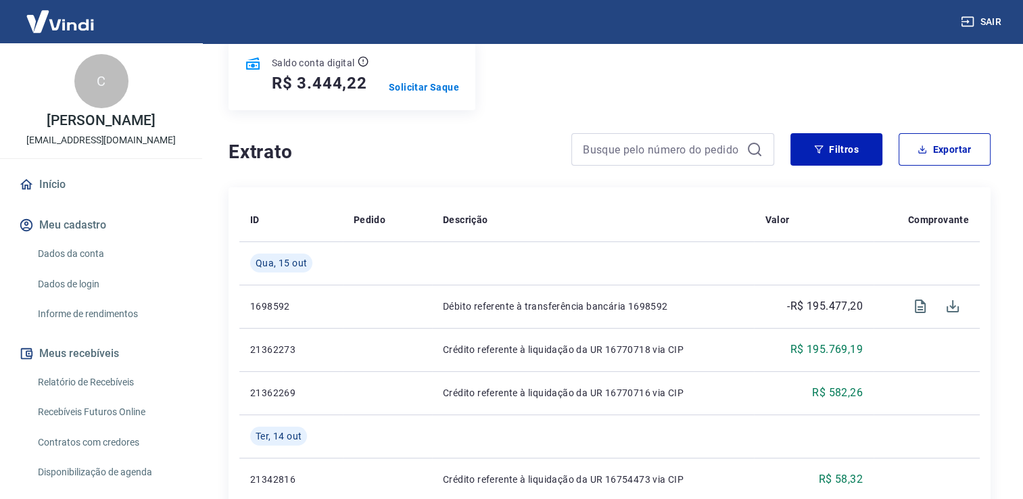
scroll to position [0, 0]
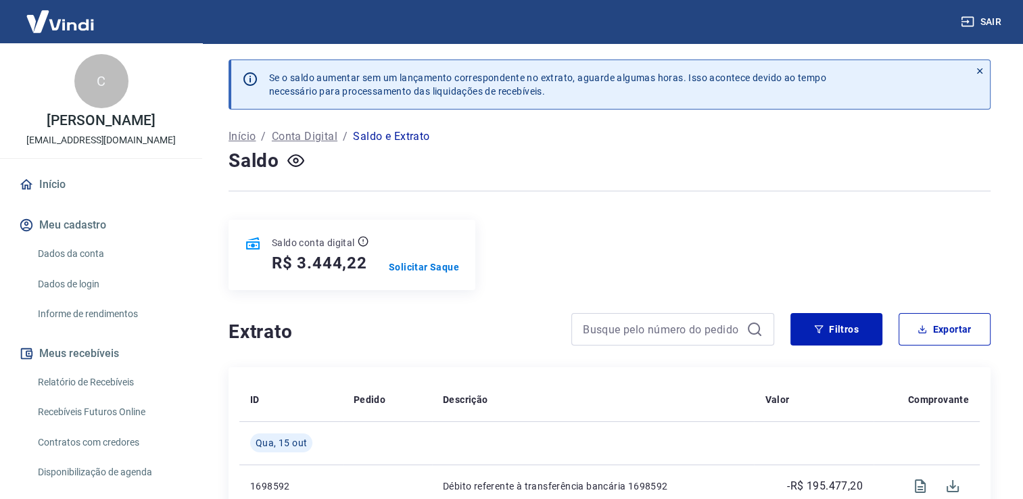
click at [74, 268] on link "Dados da conta" at bounding box center [109, 254] width 154 height 28
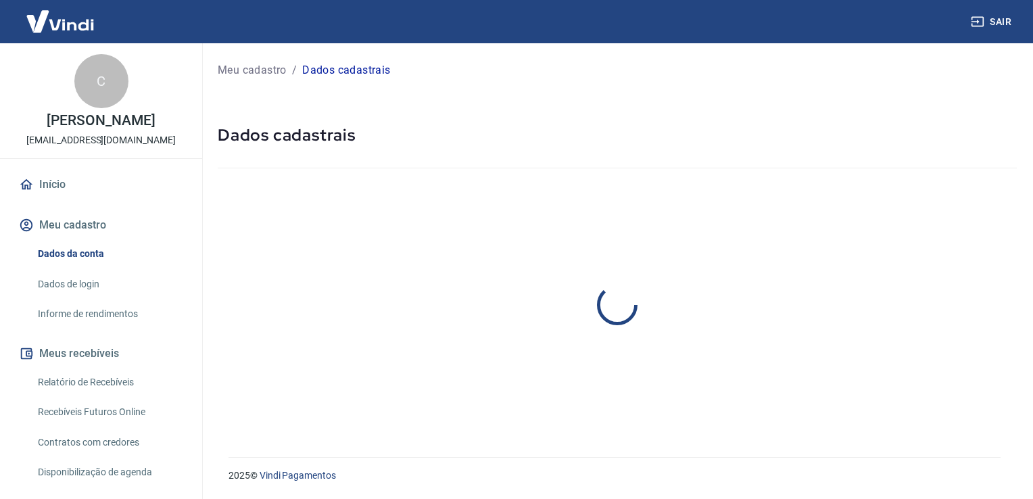
select select "SP"
select select "business"
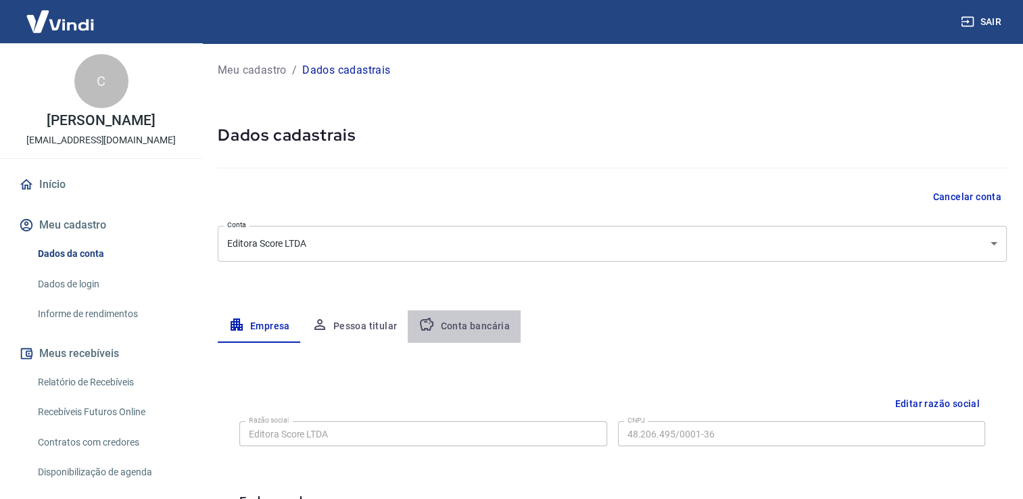
click at [482, 321] on button "Conta bancária" at bounding box center [464, 326] width 113 height 32
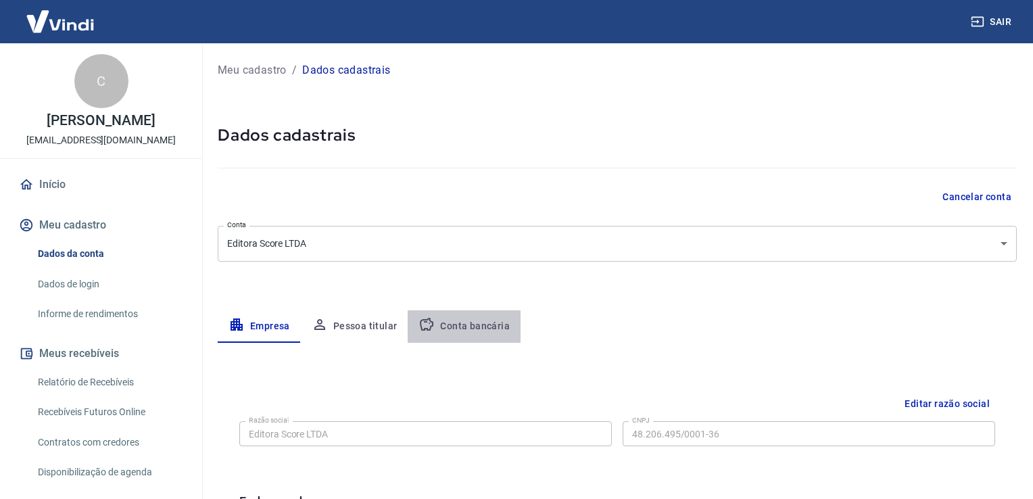
select select "1"
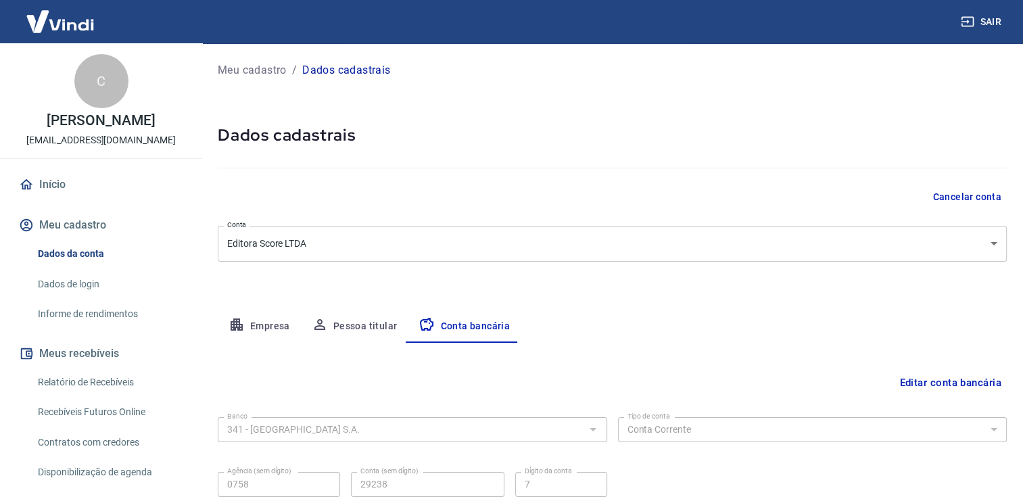
click at [934, 373] on button "Editar conta bancária" at bounding box center [950, 383] width 113 height 26
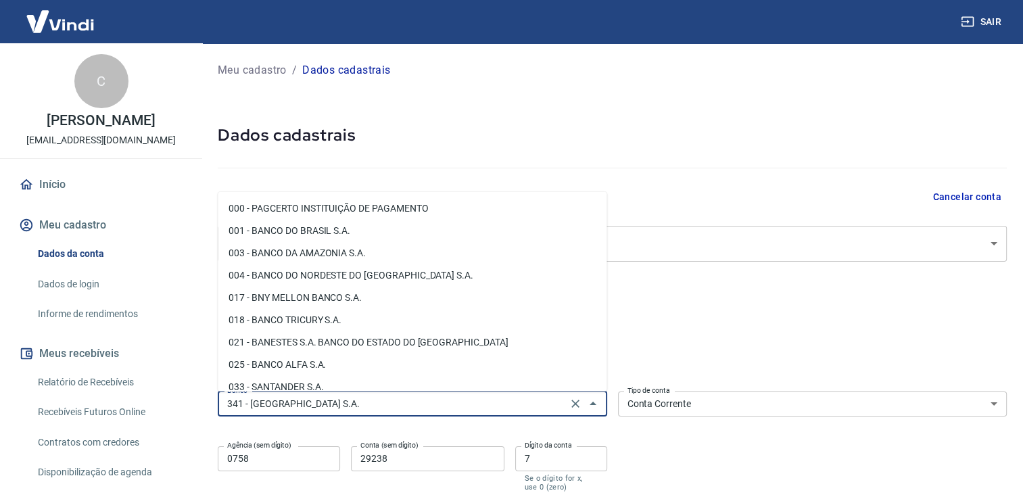
click at [446, 405] on input "341 - [GEOGRAPHIC_DATA] S.A." at bounding box center [393, 404] width 342 height 17
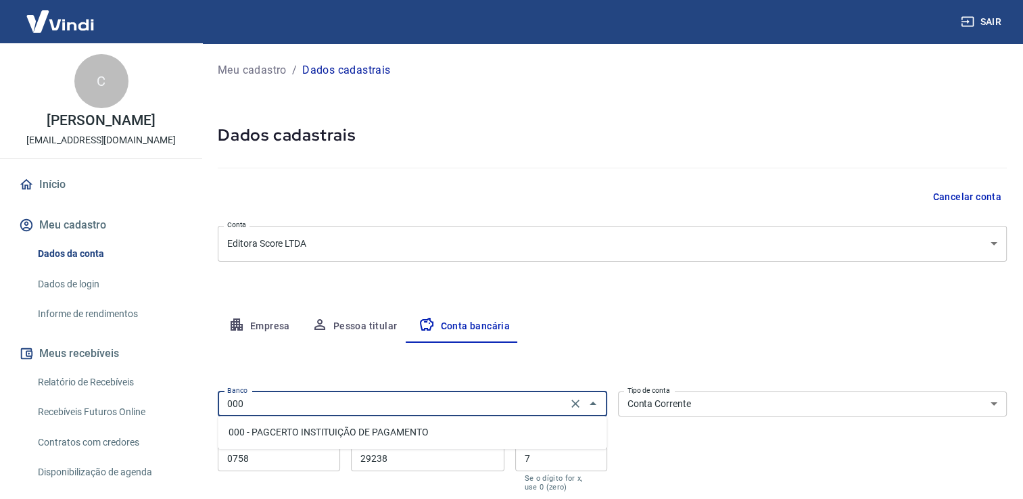
click at [404, 431] on li "000 - PAGCERTO INSTITUIÇÃO DE PAGAMENTO" at bounding box center [412, 432] width 389 height 22
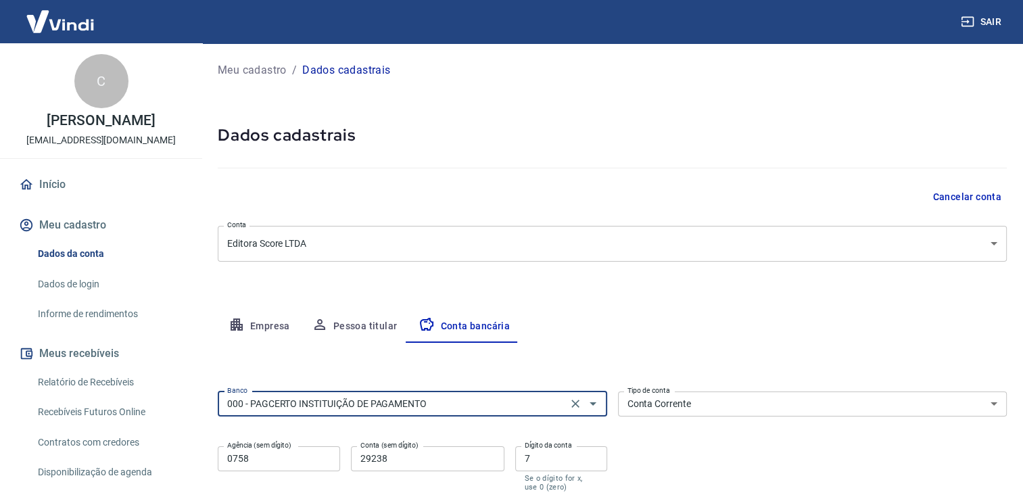
type input "000 - PAGCERTO INSTITUIÇÃO DE PAGAMENTO"
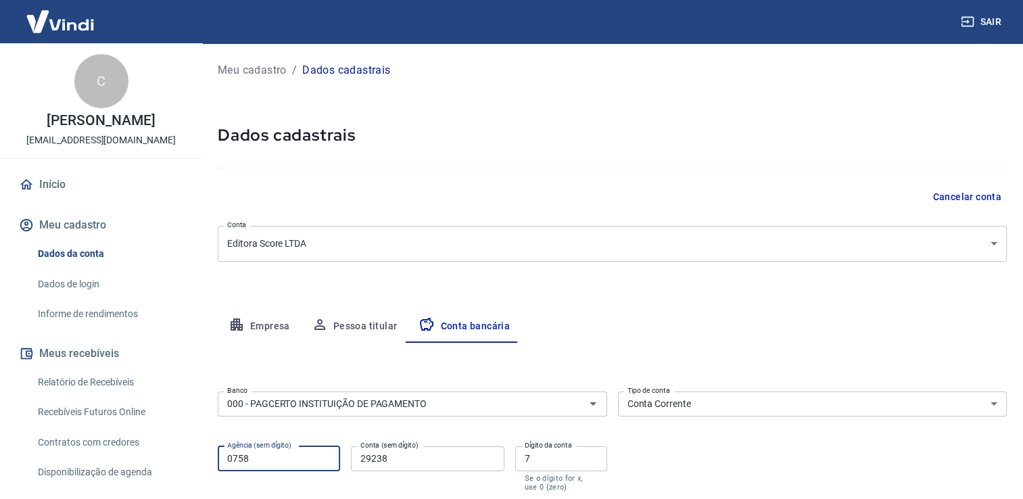
click at [153, 460] on div "Sair C [PERSON_NAME] Abicair [EMAIL_ADDRESS][DOMAIN_NAME] Início Meu cadastro D…" at bounding box center [511, 249] width 1023 height 499
type input "0001"
drag, startPoint x: 345, startPoint y: 459, endPoint x: 335, endPoint y: 459, distance: 9.5
click at [335, 459] on div "Agência (sem dígito) 0001 Agência (sem dígito) Conta (sem dígito) 29238 Conta (…" at bounding box center [413, 467] width 390 height 53
type input "6250"
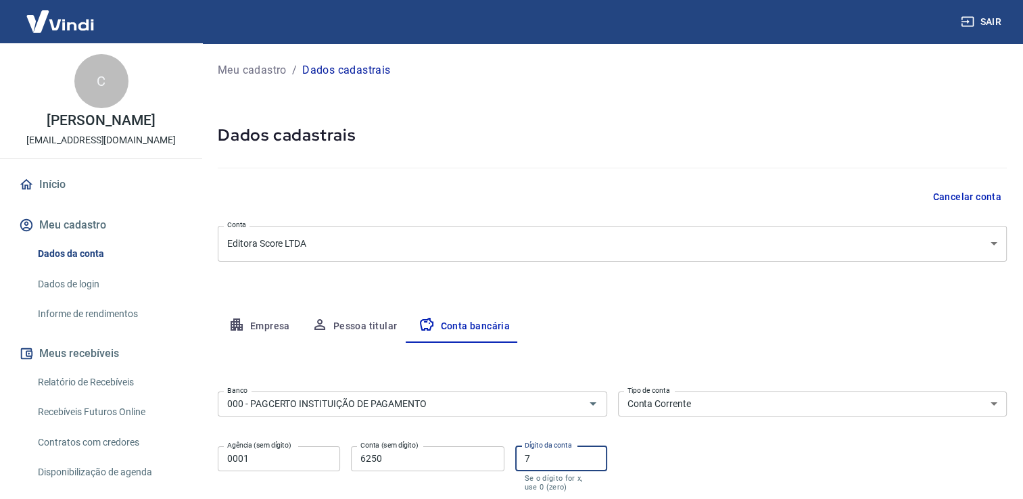
drag, startPoint x: 517, startPoint y: 463, endPoint x: 476, endPoint y: 463, distance: 41.3
click at [476, 463] on div "Agência (sem dígito) 0001 Agência (sem dígito) Conta (sem dígito) 6250 Conta (s…" at bounding box center [413, 467] width 390 height 53
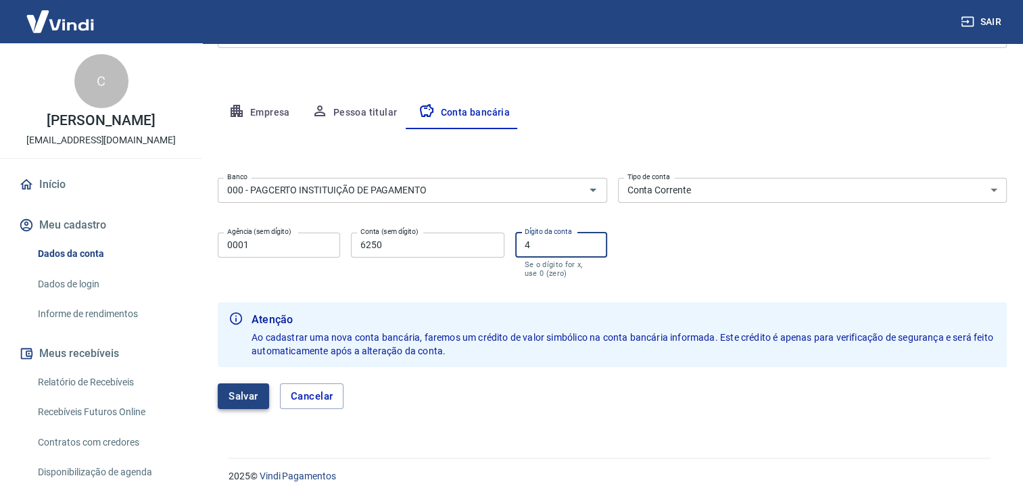
type input "4"
click at [258, 400] on button "Salvar" at bounding box center [243, 396] width 51 height 26
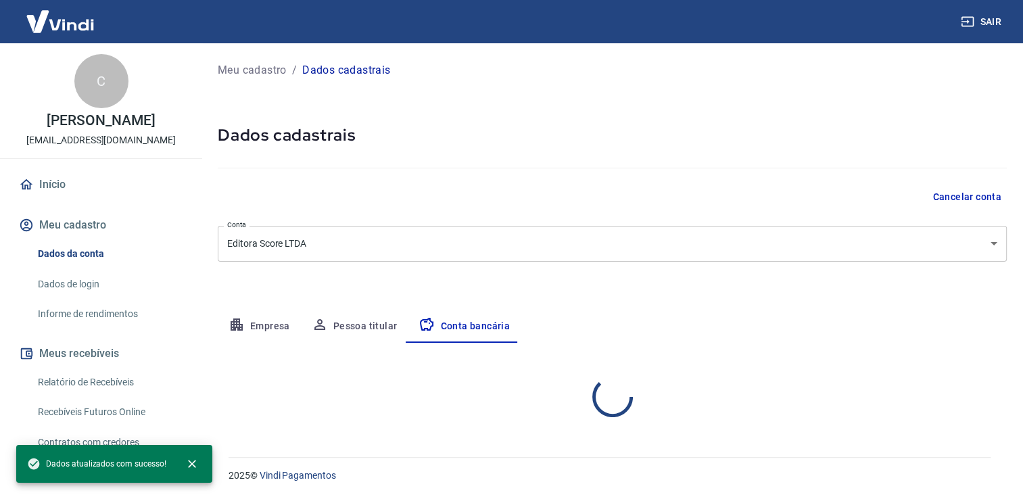
select select "1"
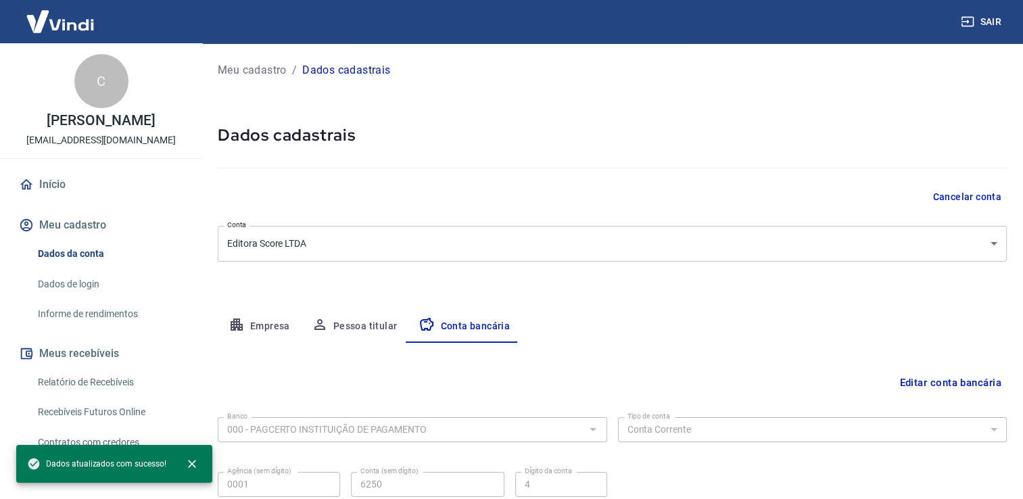
scroll to position [116, 0]
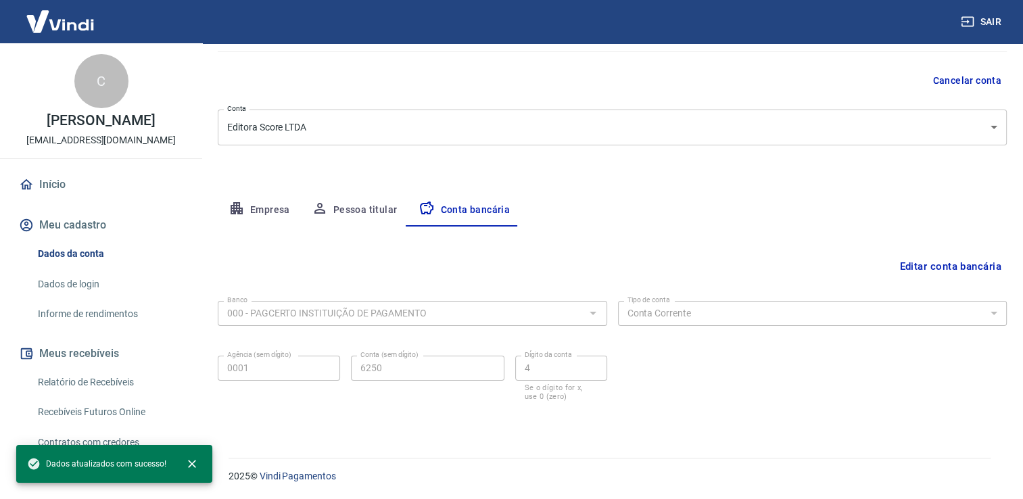
click at [730, 399] on div "Banco 000 - PAGCERTO INSTITUIÇÃO DE PAGAMENTO Banco Tipo de conta Conta Corrent…" at bounding box center [612, 350] width 789 height 108
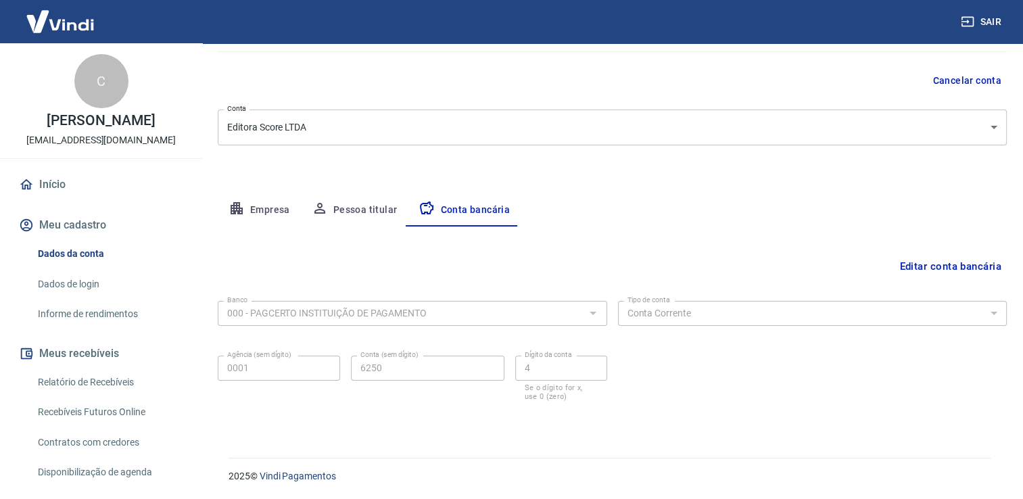
scroll to position [220, 0]
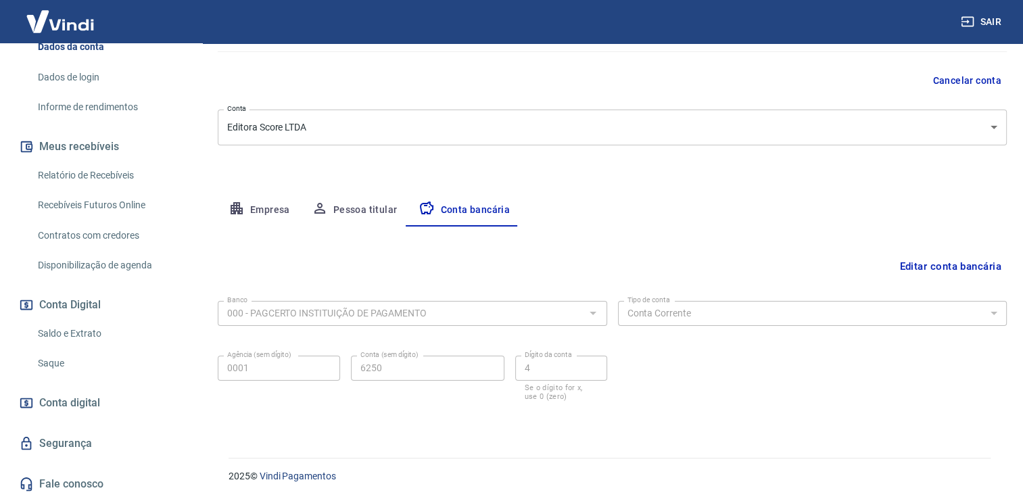
click at [81, 336] on link "Saldo e Extrato" at bounding box center [109, 334] width 154 height 28
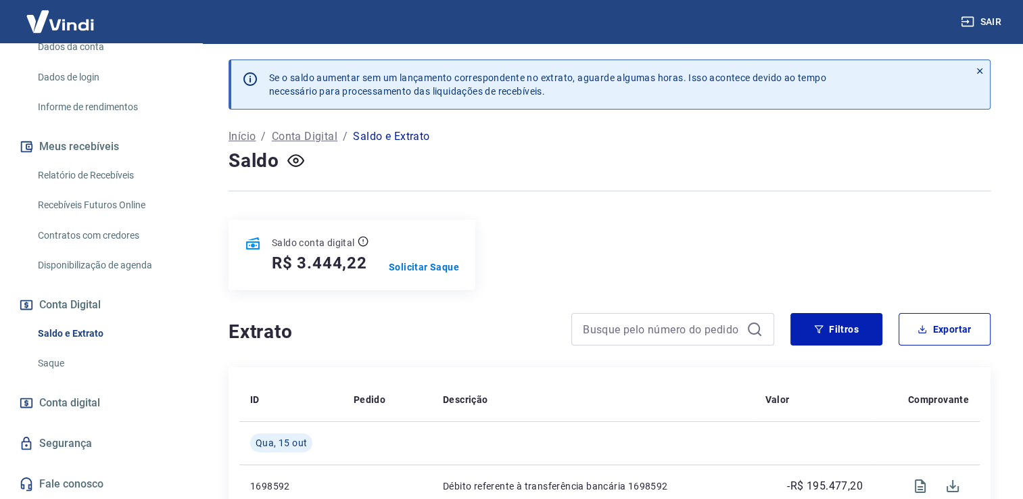
click at [454, 253] on div "Saldo conta digital R$ 3.444,22 Solicitar Saque" at bounding box center [352, 255] width 247 height 70
click at [441, 273] on p "Solicitar Saque" at bounding box center [424, 267] width 70 height 14
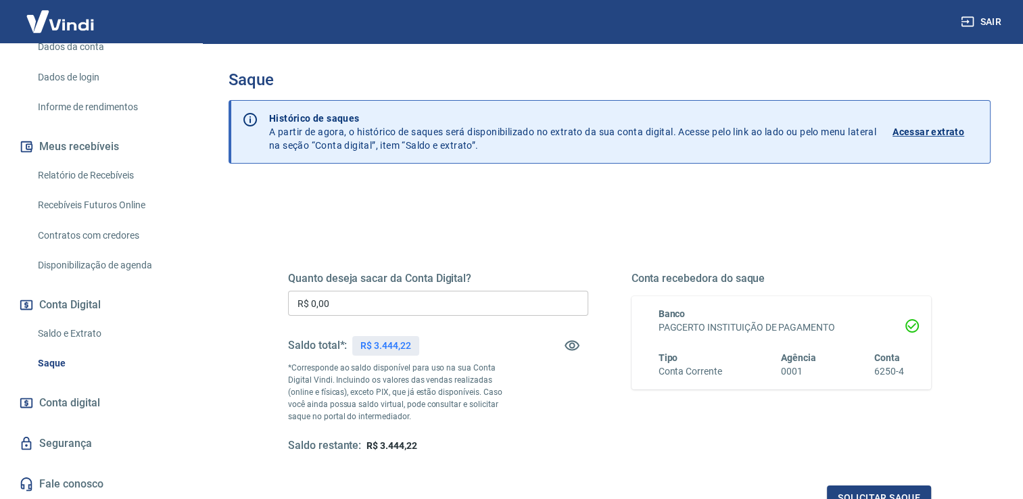
drag, startPoint x: 643, startPoint y: 398, endPoint x: 632, endPoint y: 402, distance: 10.9
click at [640, 398] on div "Conta recebedora do saque Banco PAGCERTO INSTITUIÇÃO DE PAGAMENTO Tipo Conta Co…" at bounding box center [782, 362] width 300 height 181
click at [604, 412] on div "Quanto deseja sacar da Conta Digital? R$ 0,00 ​ Saldo total*: R$ 3.444,22 *Corr…" at bounding box center [609, 362] width 643 height 181
click at [597, 448] on div "Quanto deseja sacar da Conta Digital? R$ 0,00 ​ Saldo total*: R$ 3.444,22 *Corr…" at bounding box center [609, 362] width 643 height 181
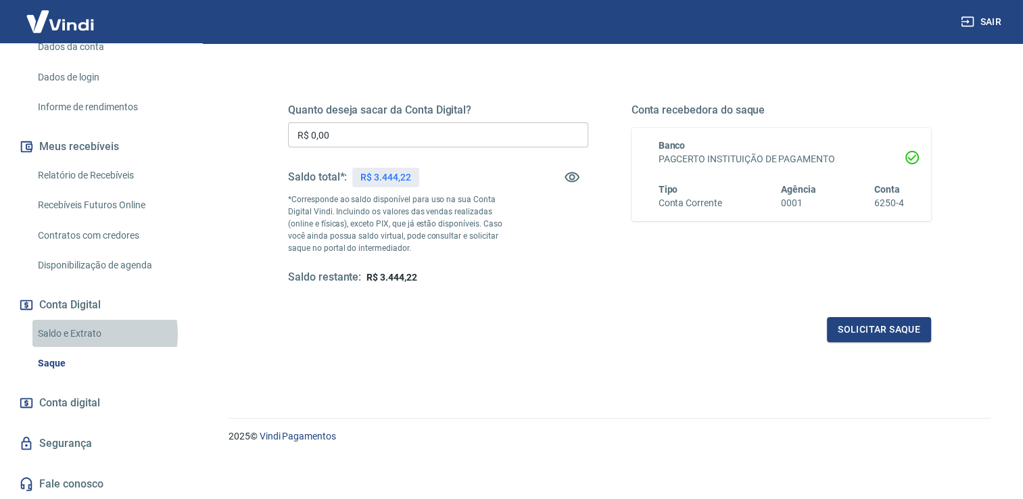
click at [85, 335] on link "Saldo e Extrato" at bounding box center [109, 334] width 154 height 28
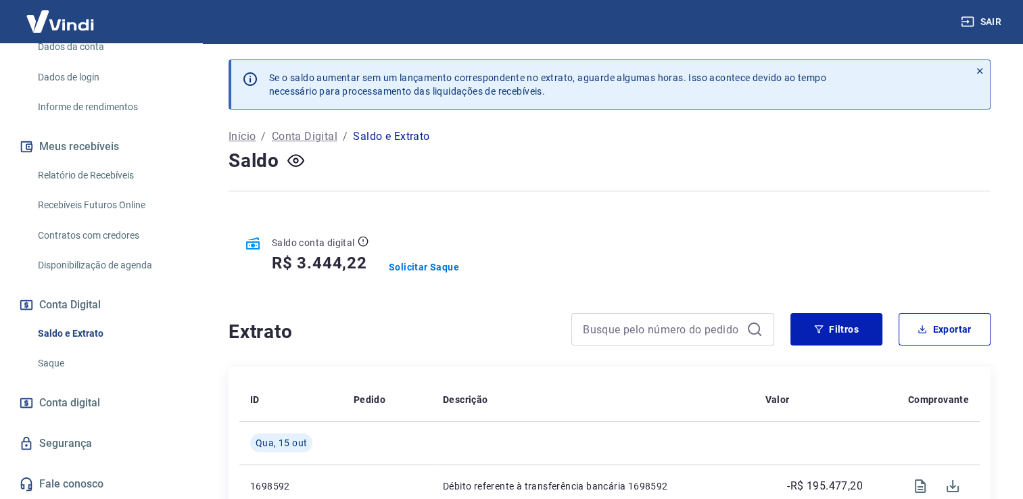
scroll to position [180, 0]
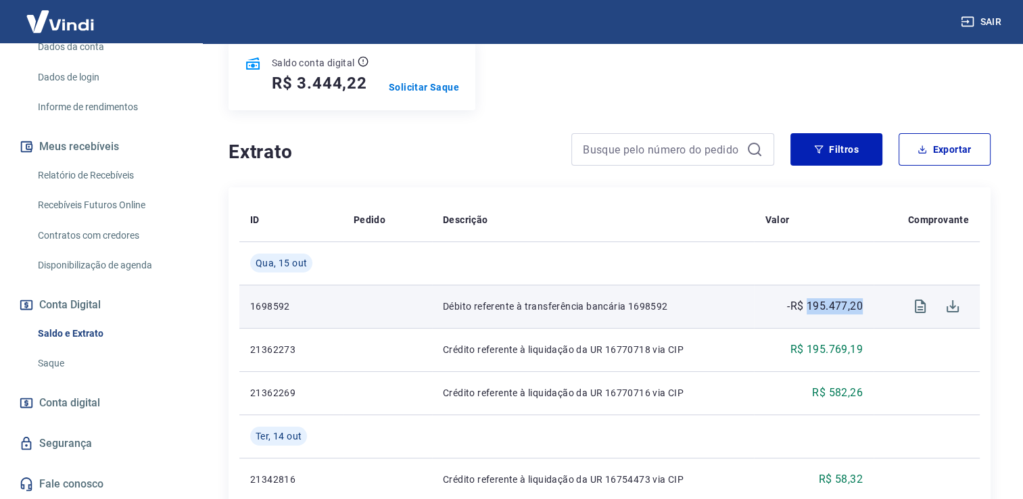
drag, startPoint x: 807, startPoint y: 304, endPoint x: 862, endPoint y: 305, distance: 55.5
click at [862, 305] on p "-R$ 195.477,20" at bounding box center [825, 306] width 76 height 16
copy p "195.477,20"
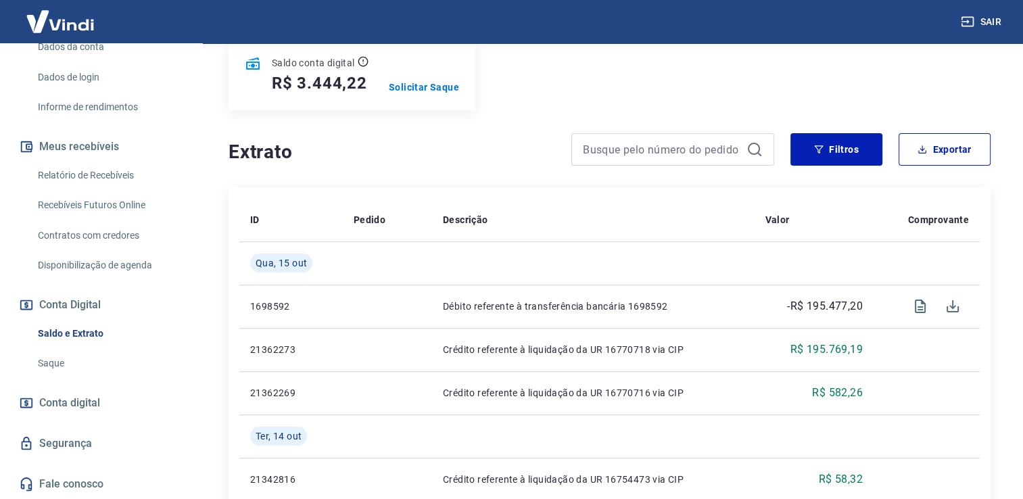
click at [459, 142] on h4 "Extrato" at bounding box center [392, 152] width 327 height 27
